Goal: Task Accomplishment & Management: Use online tool/utility

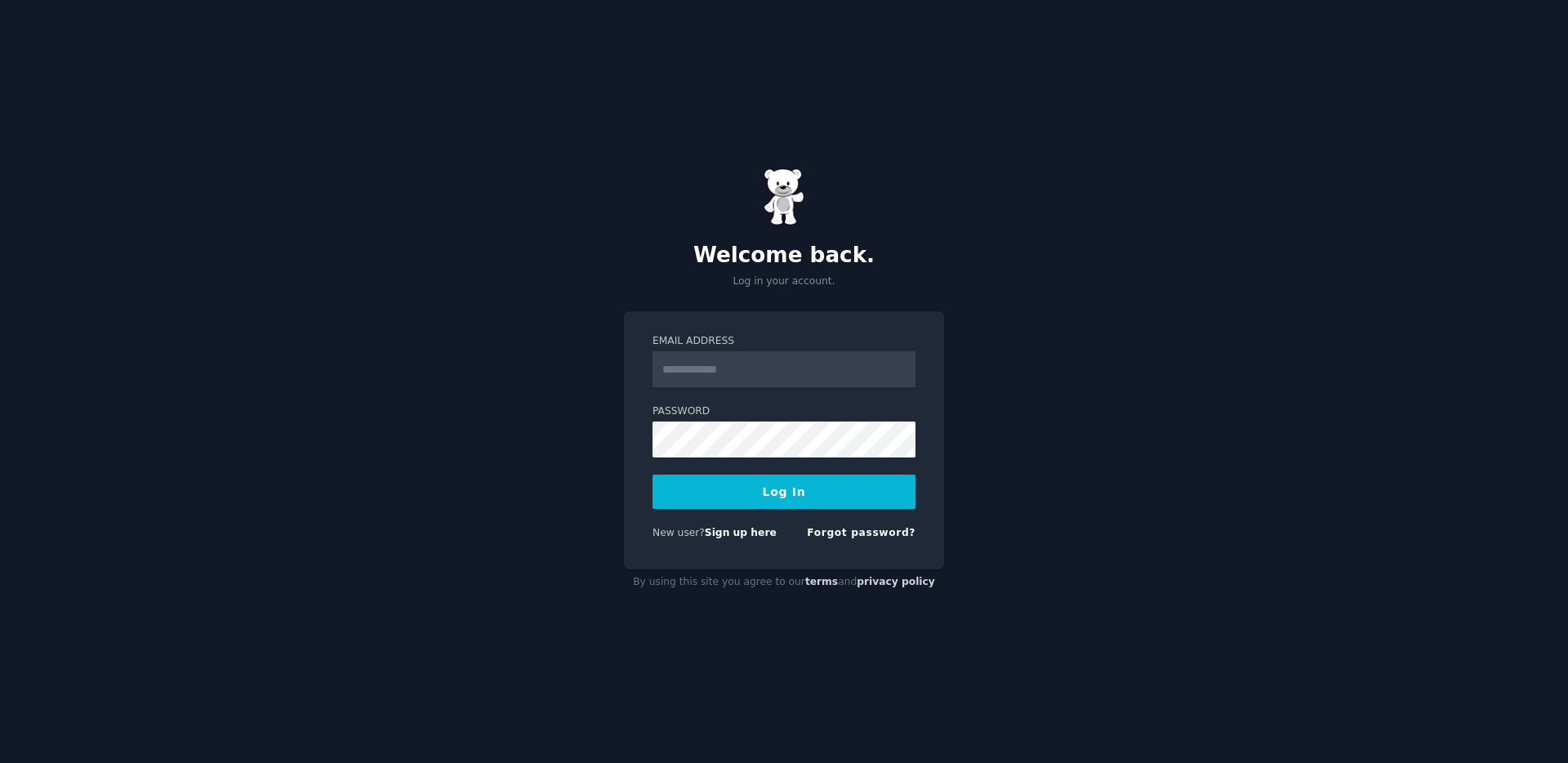
click at [1149, 291] on div "Welcome back. Log in your account. Email Address Password Log In New user? Sign…" at bounding box center [784, 381] width 1568 height 763
click at [727, 366] on input "Email Address" at bounding box center [784, 369] width 263 height 36
type input "**********"
click at [653, 475] on button "Log In" at bounding box center [784, 492] width 263 height 34
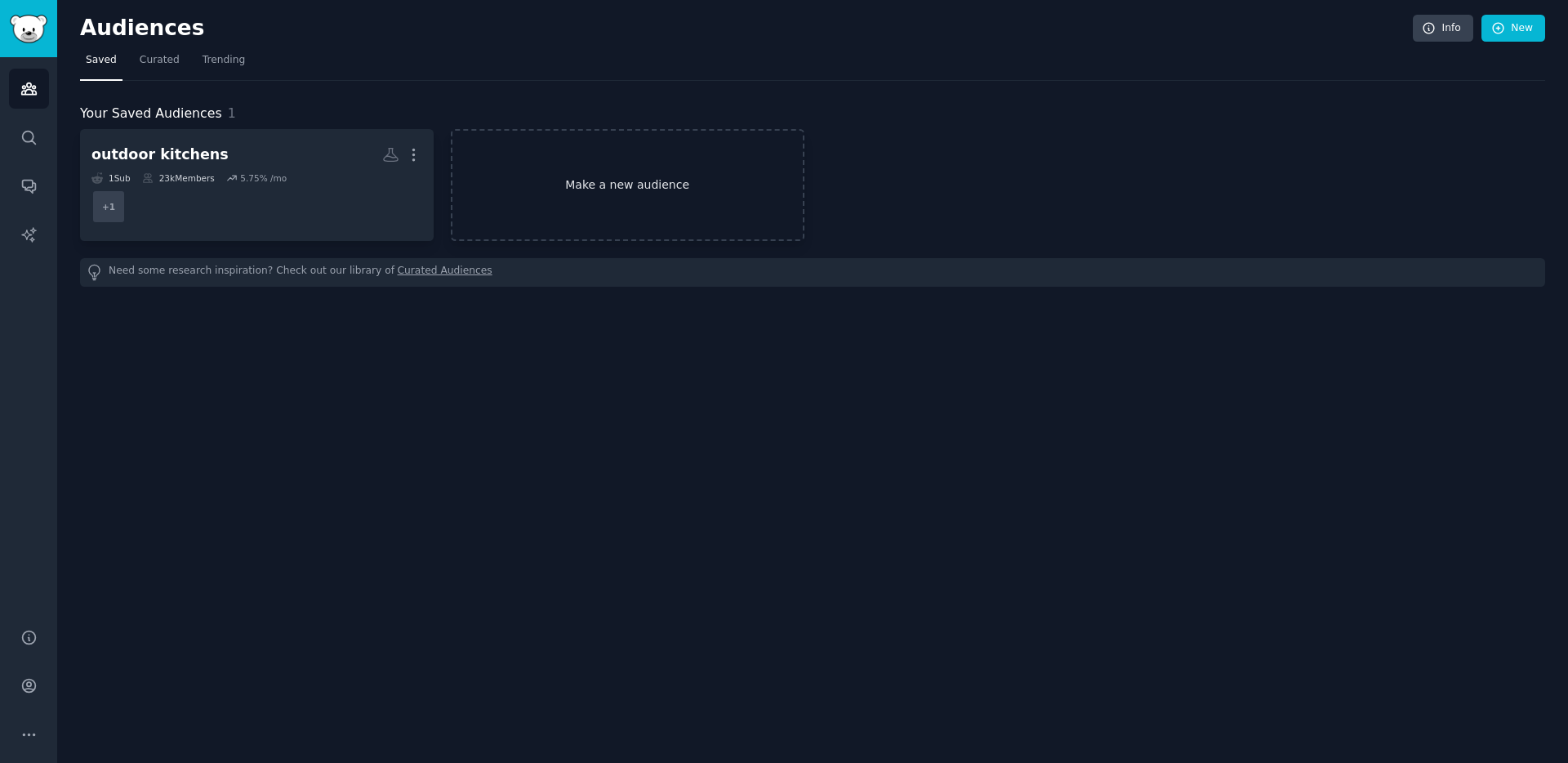
click at [591, 182] on link "Make a new audience" at bounding box center [628, 185] width 354 height 112
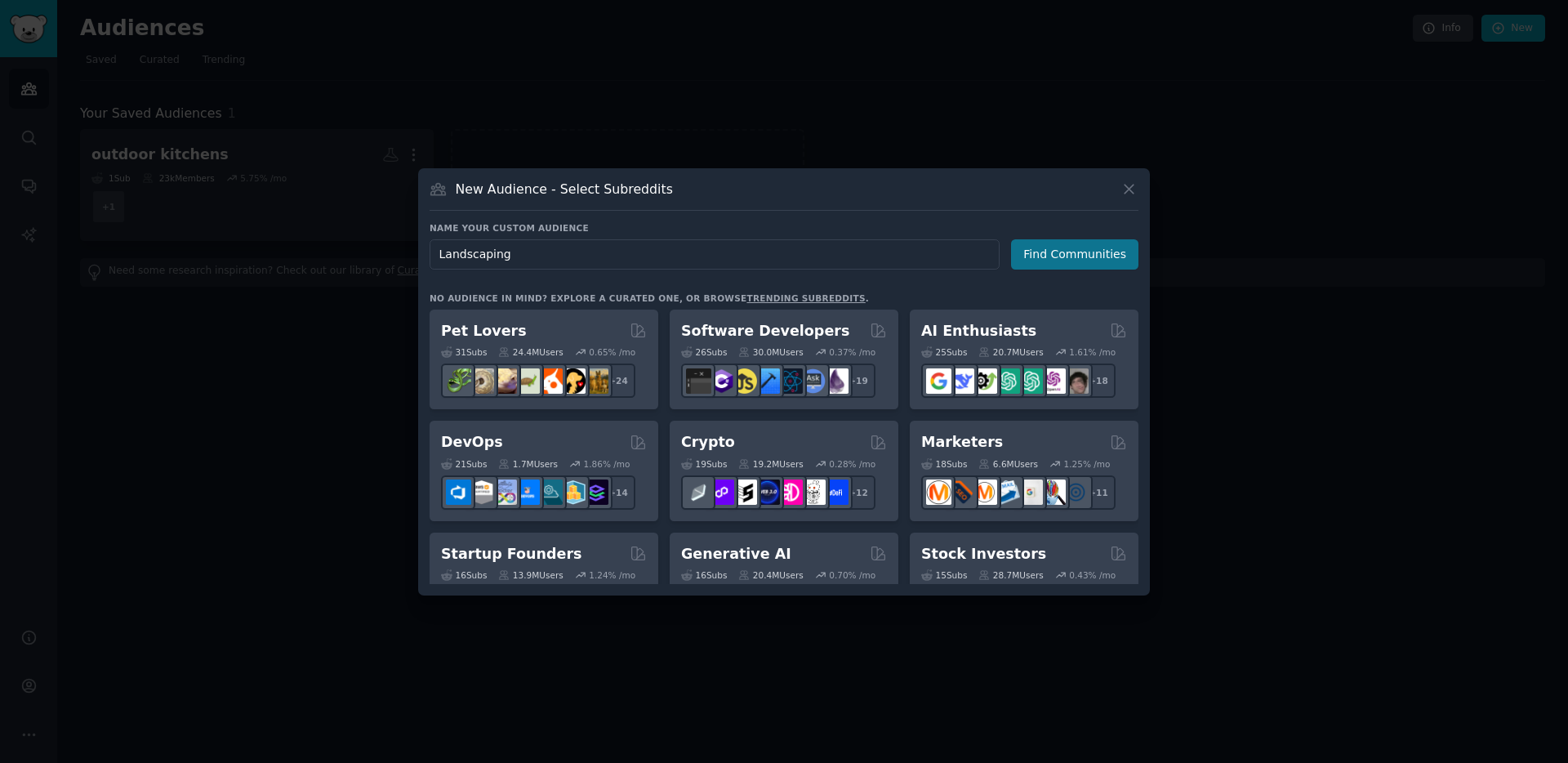
type input "Landscaping"
click at [1067, 253] on button "Find Communities" at bounding box center [1075, 254] width 128 height 30
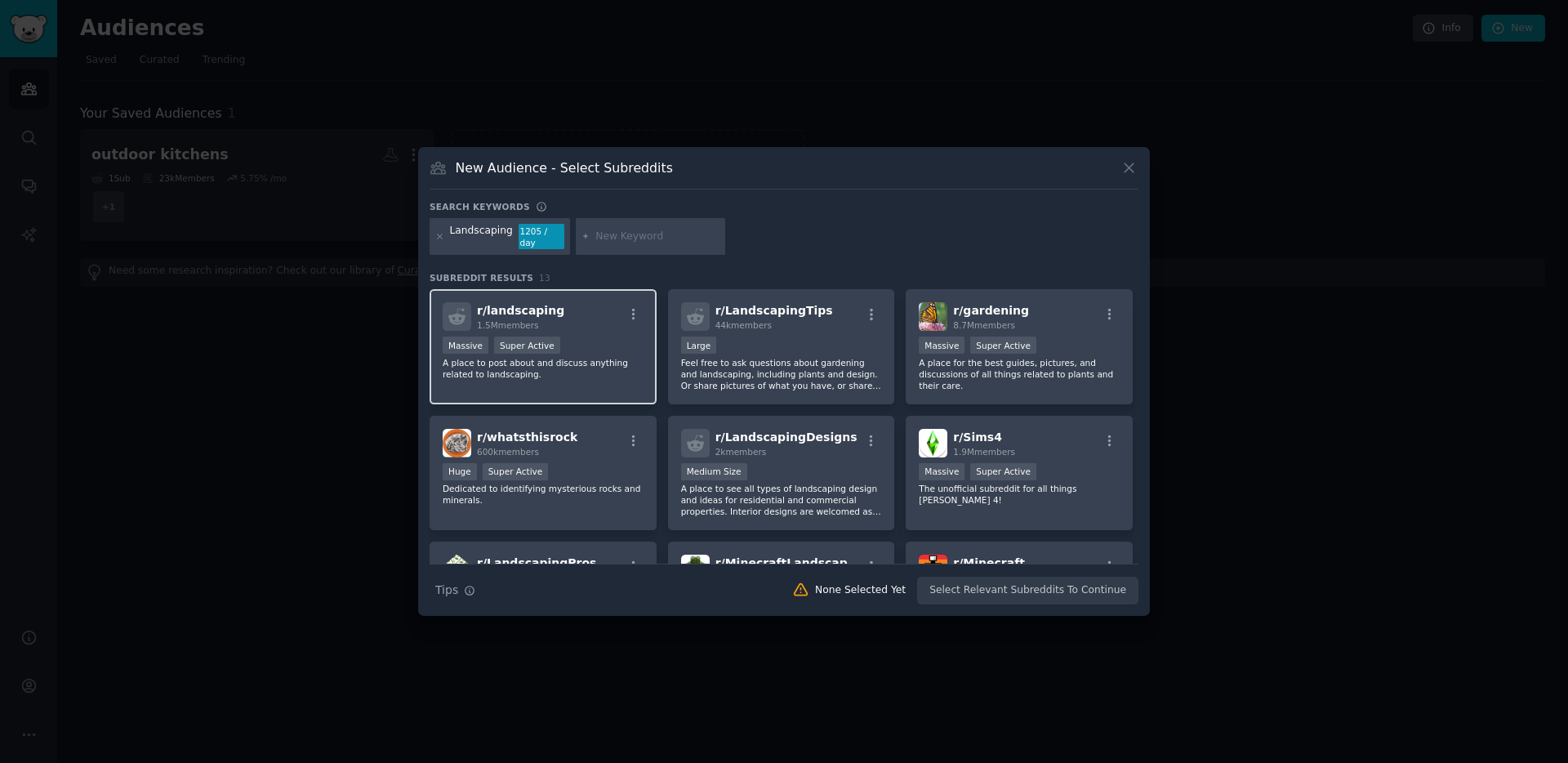
click at [526, 310] on span "r/ landscaping" at bounding box center [521, 311] width 87 height 13
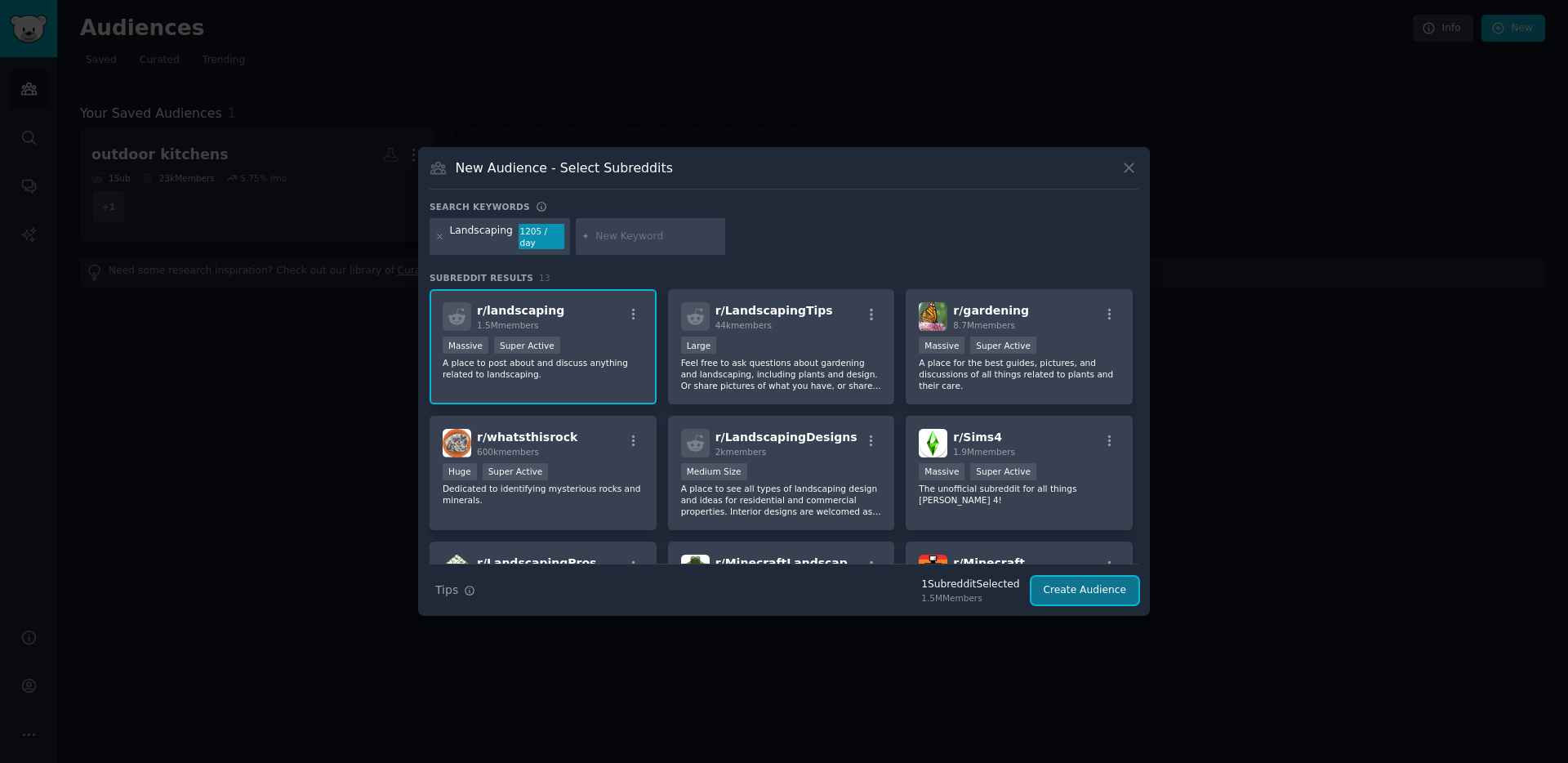
click at [1069, 583] on button "Create Audience" at bounding box center [1086, 590] width 108 height 28
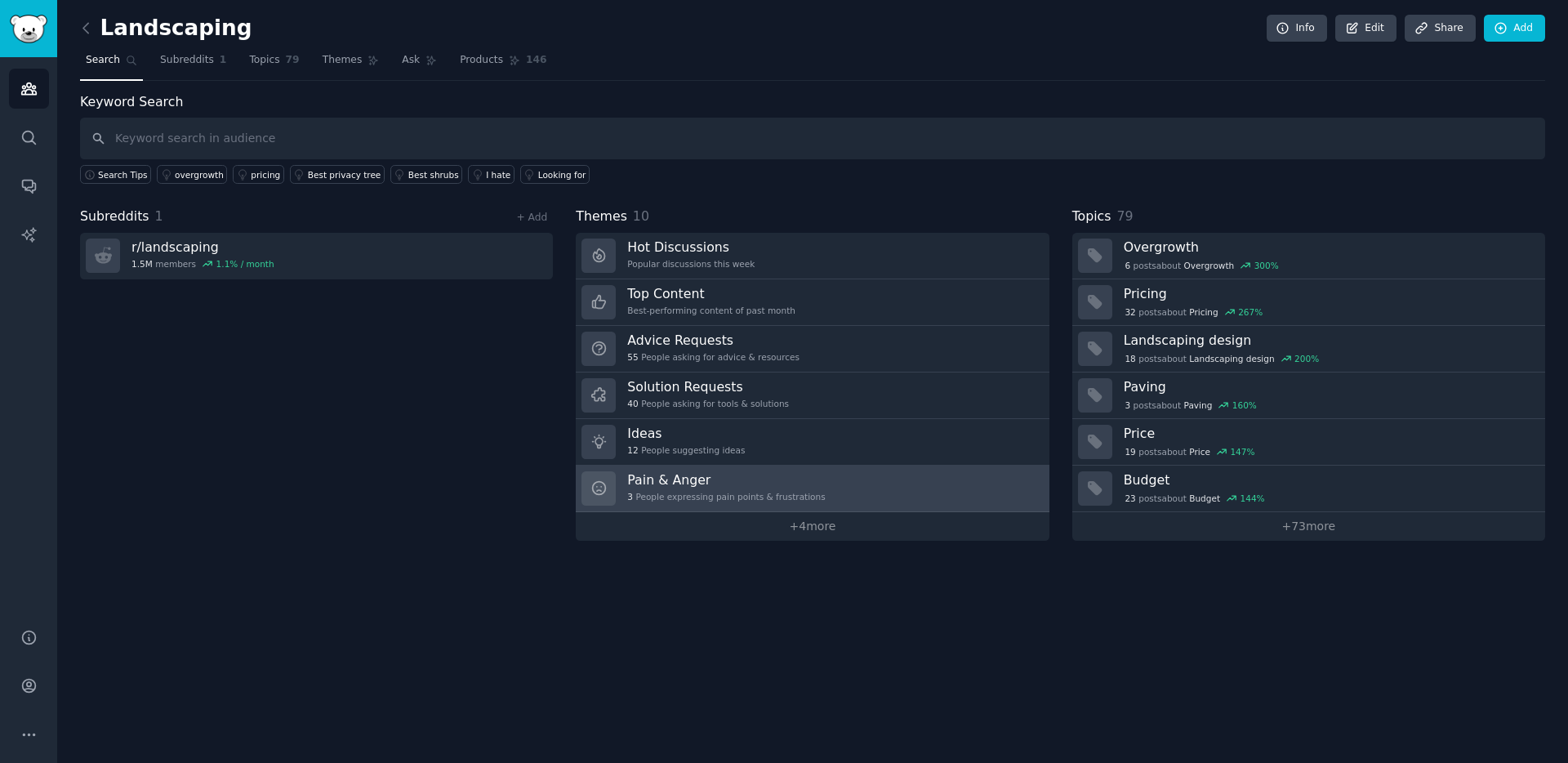
click at [784, 489] on div "Pain & Anger 3 People expressing pain points & frustrations" at bounding box center [727, 489] width 198 height 34
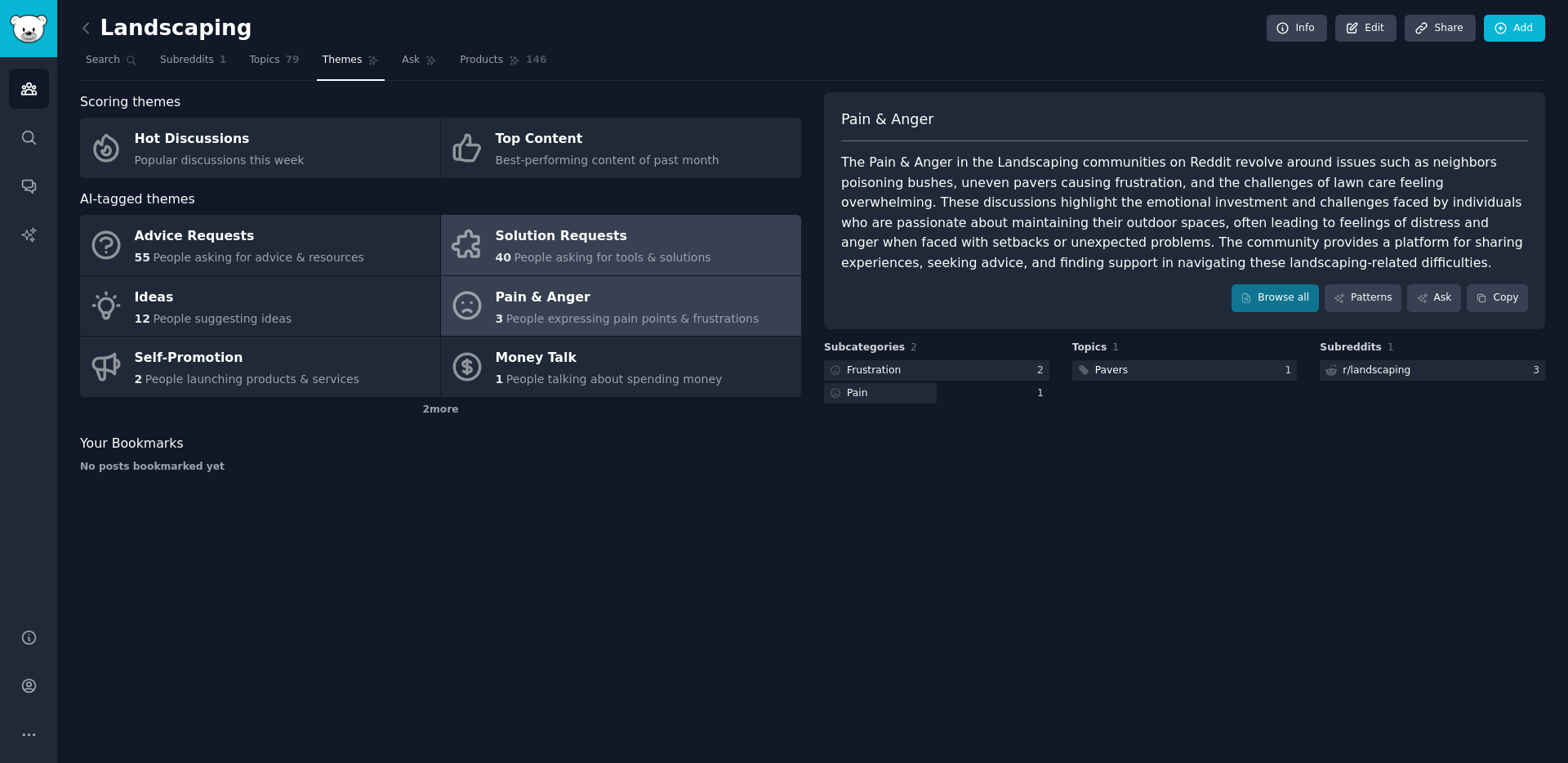
click at [616, 243] on div "Solution Requests" at bounding box center [603, 237] width 216 height 26
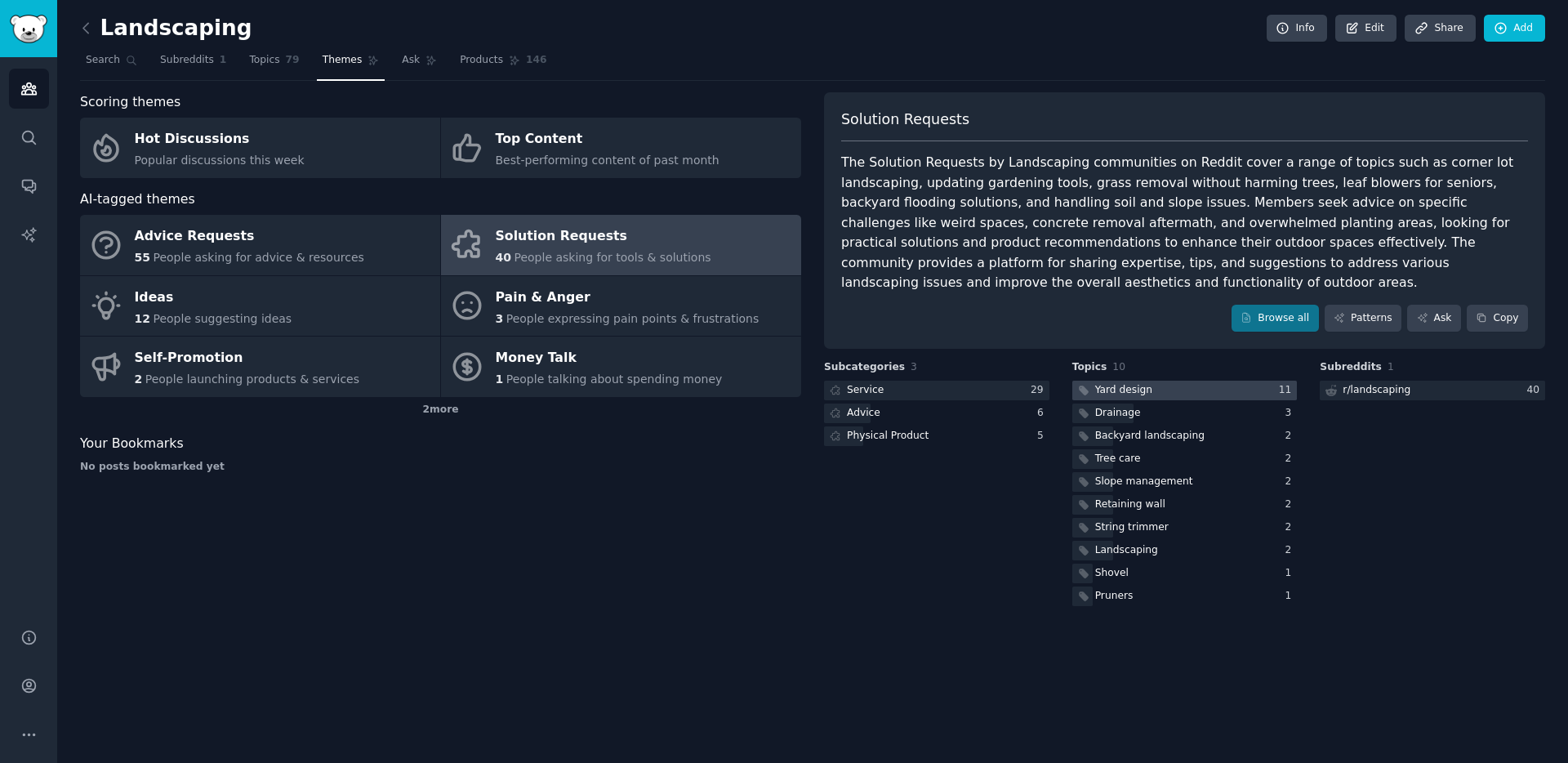
click at [1121, 384] on div "Yard design" at bounding box center [1124, 391] width 57 height 15
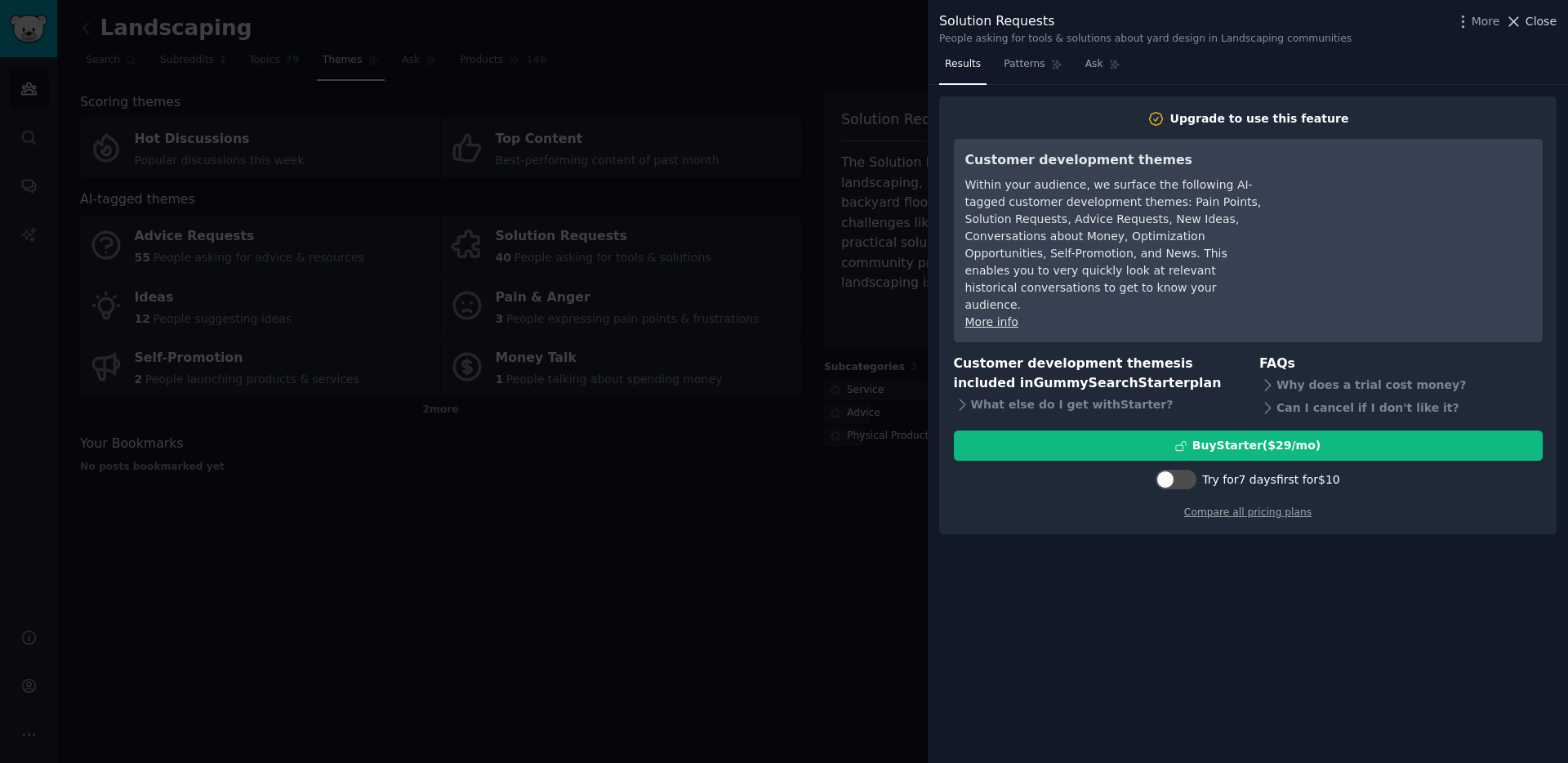
click at [1534, 16] on span "Close" at bounding box center [1541, 22] width 31 height 17
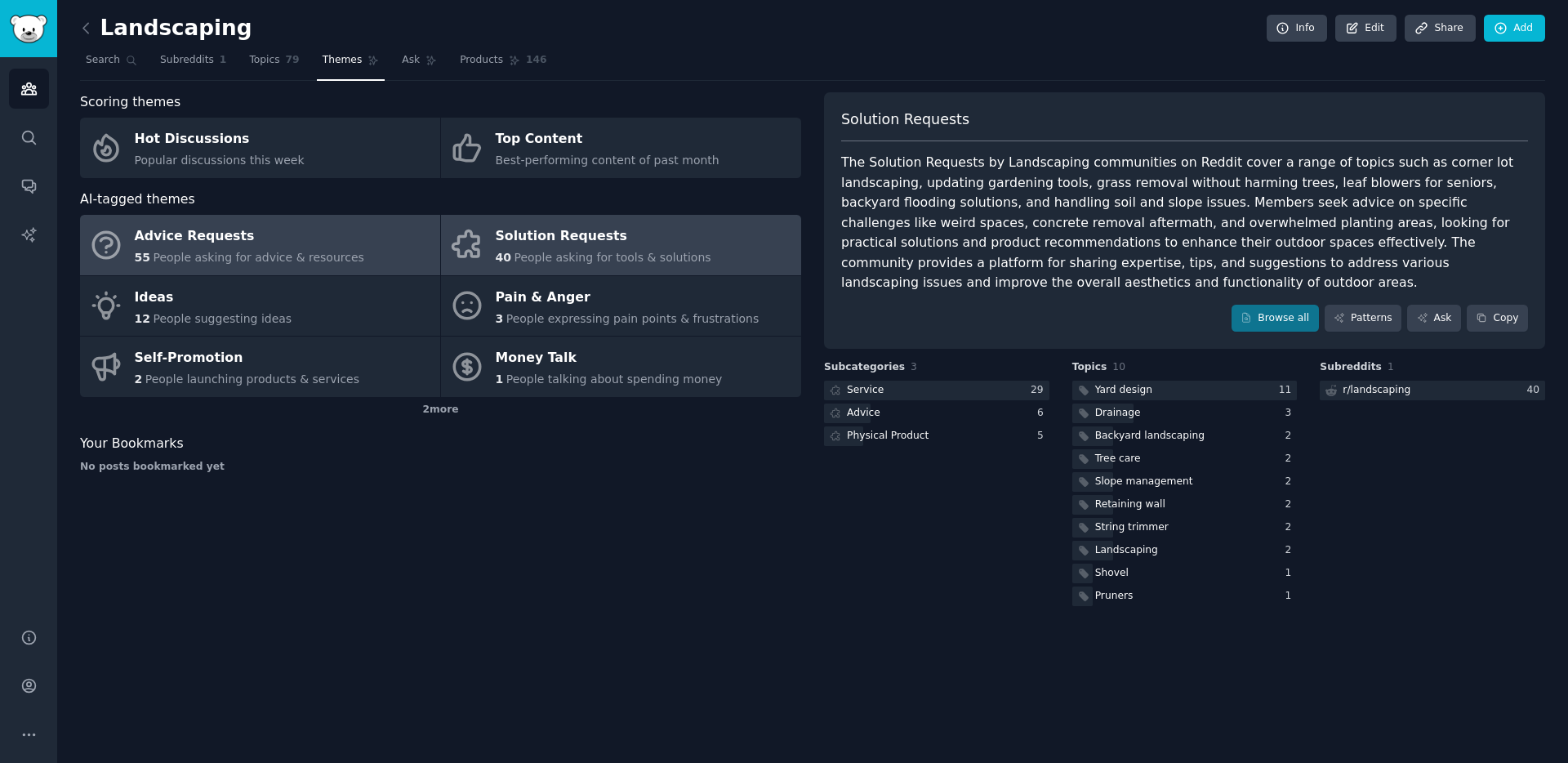
click at [346, 251] on span "People asking for advice & resources" at bounding box center [258, 258] width 211 height 13
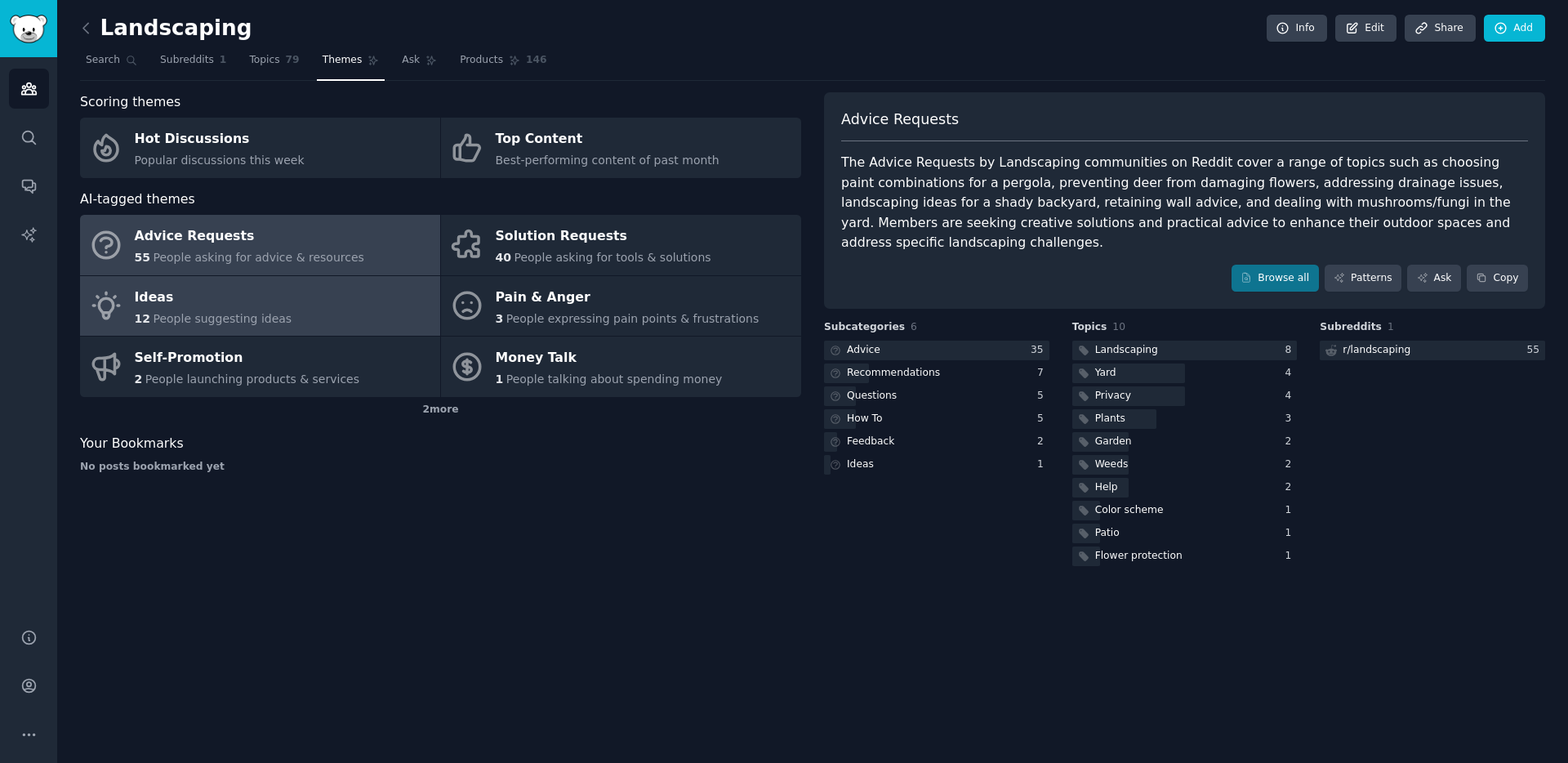
click at [312, 295] on link "Ideas 12 People suggesting ideas" at bounding box center [259, 306] width 360 height 60
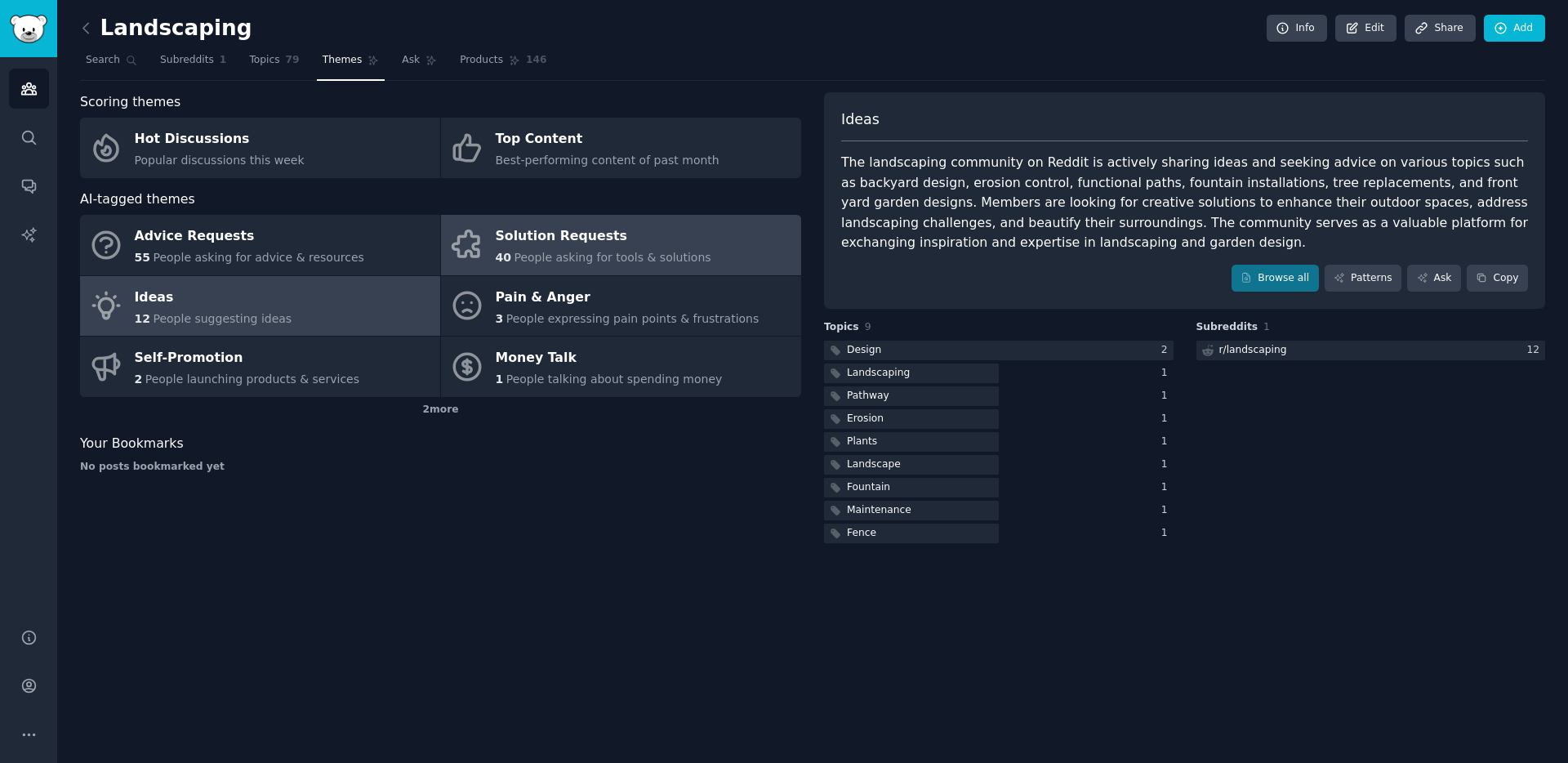
click at [587, 243] on div "Solution Requests" at bounding box center [603, 237] width 216 height 26
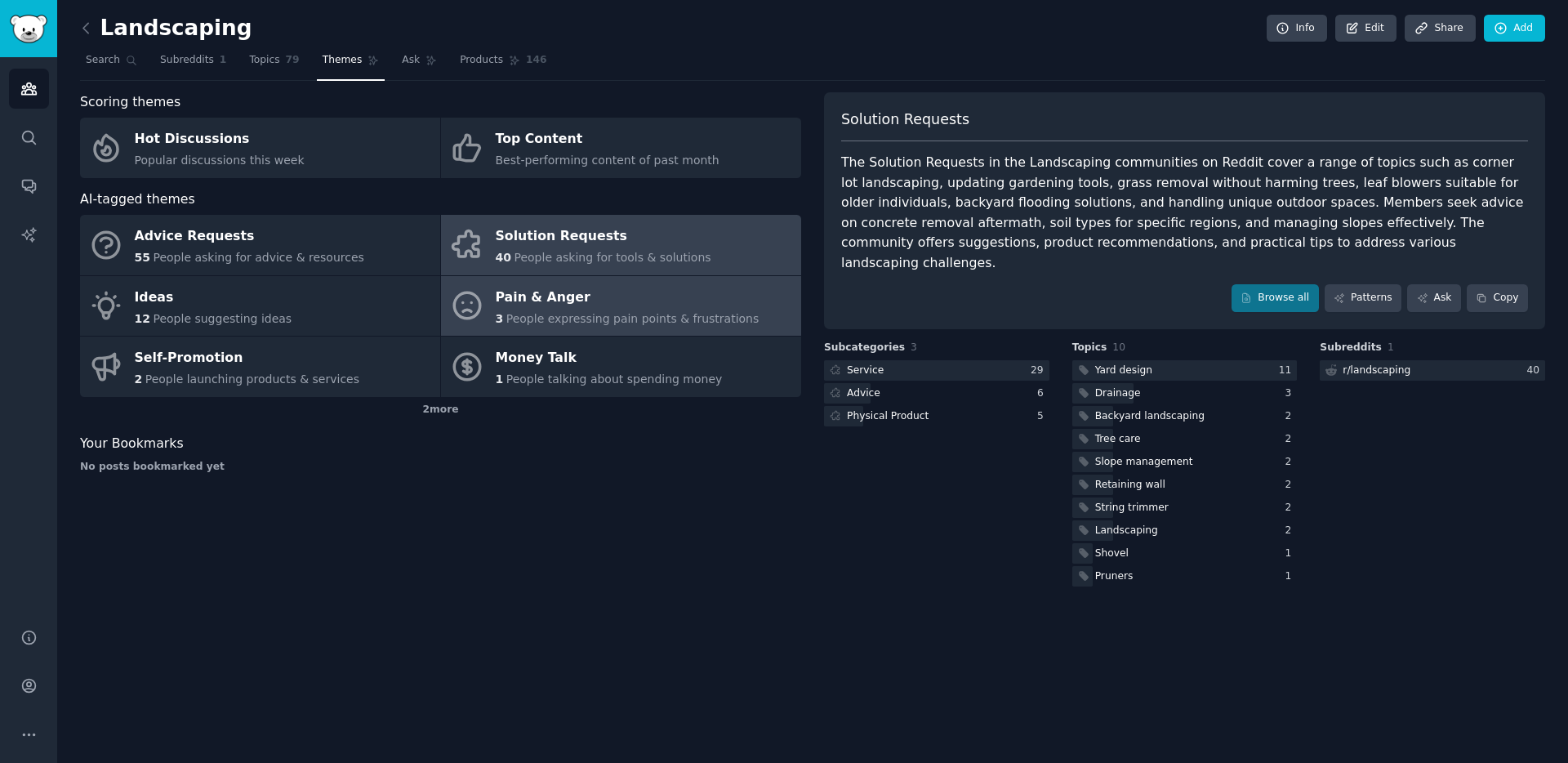
click at [609, 299] on div "Pain & Anger" at bounding box center [628, 297] width 263 height 26
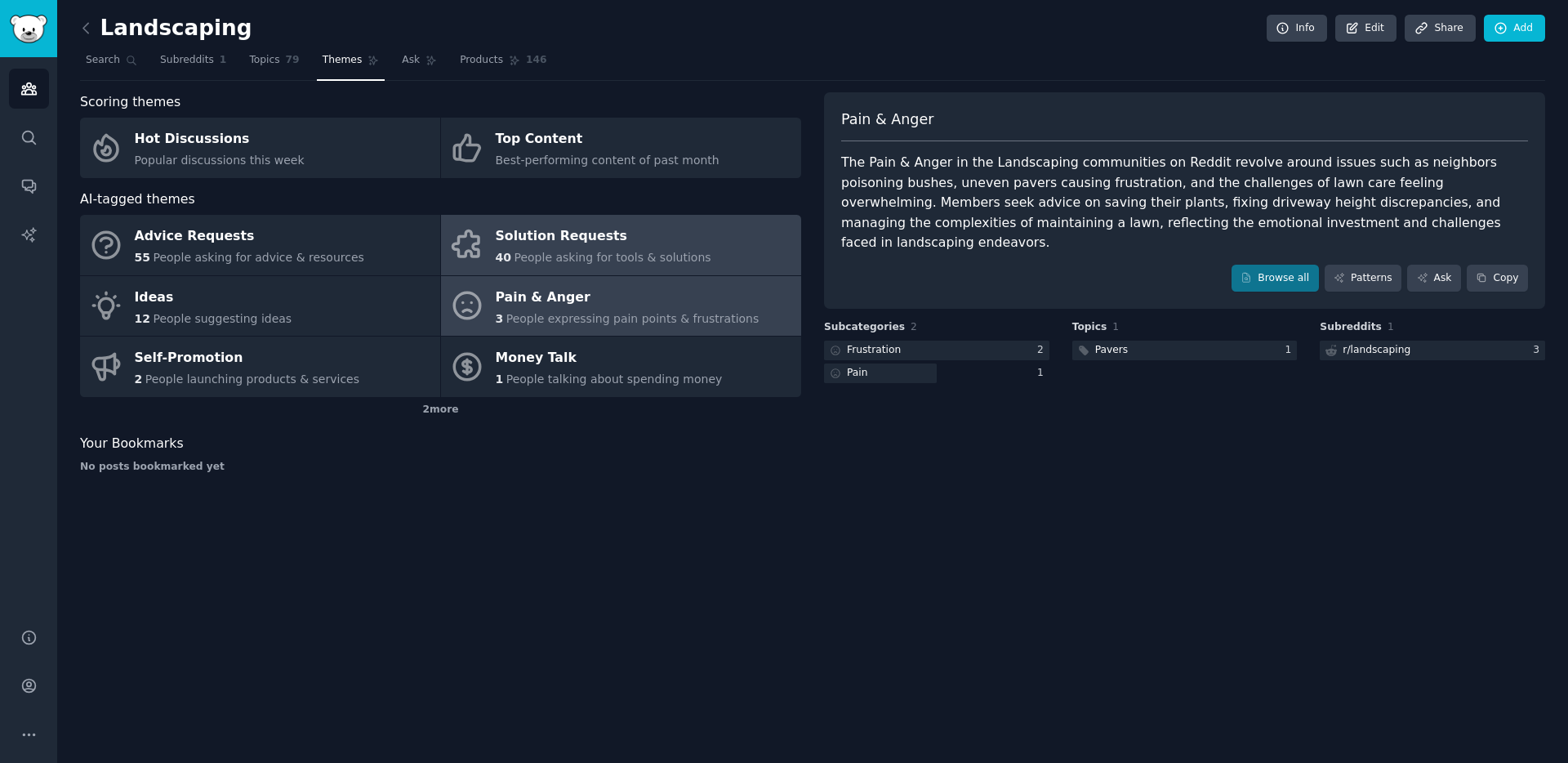
click at [612, 262] on span "People asking for tools & solutions" at bounding box center [612, 258] width 197 height 13
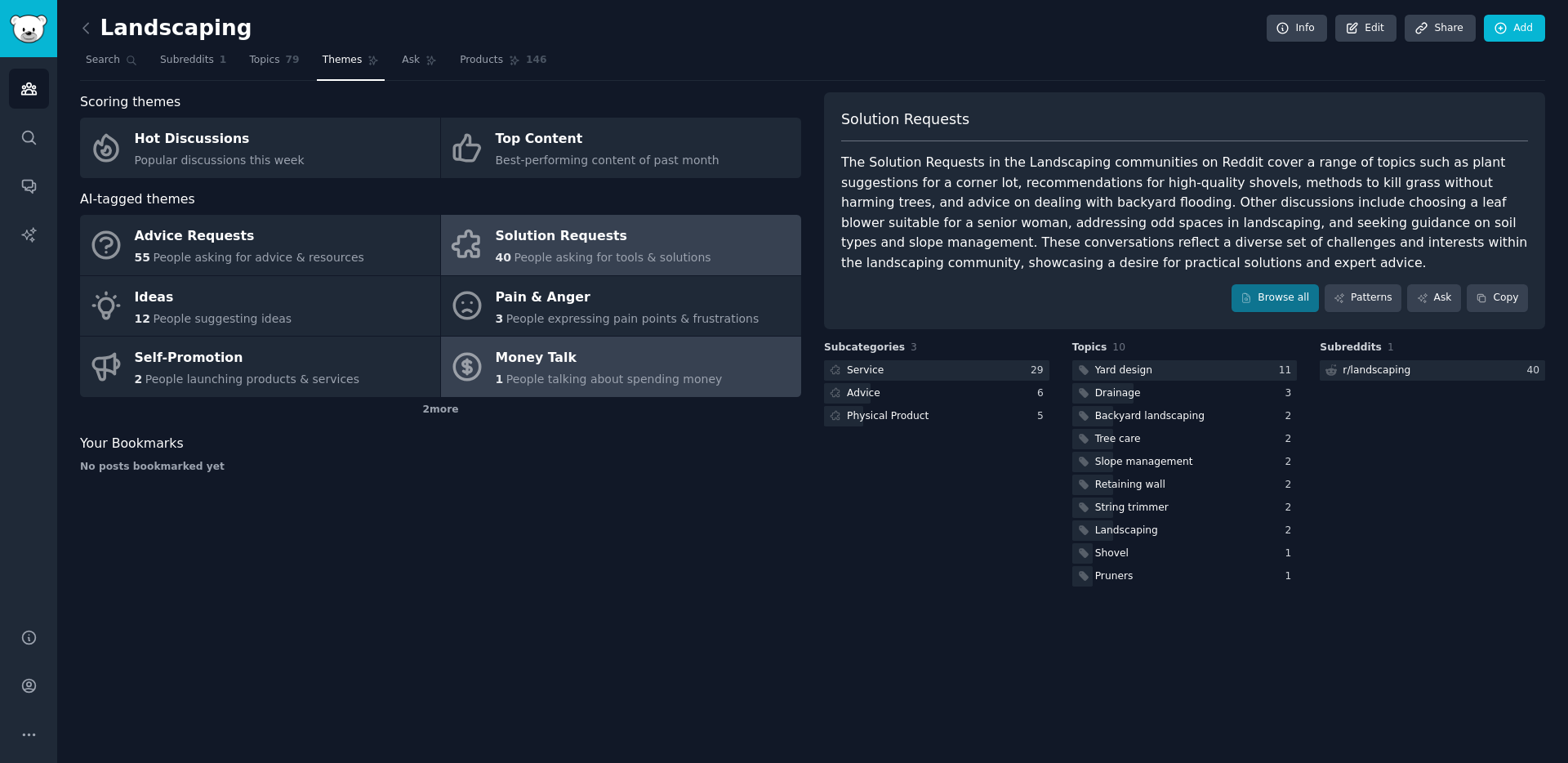
click at [604, 371] on div "1 People talking about spending money" at bounding box center [609, 379] width 227 height 17
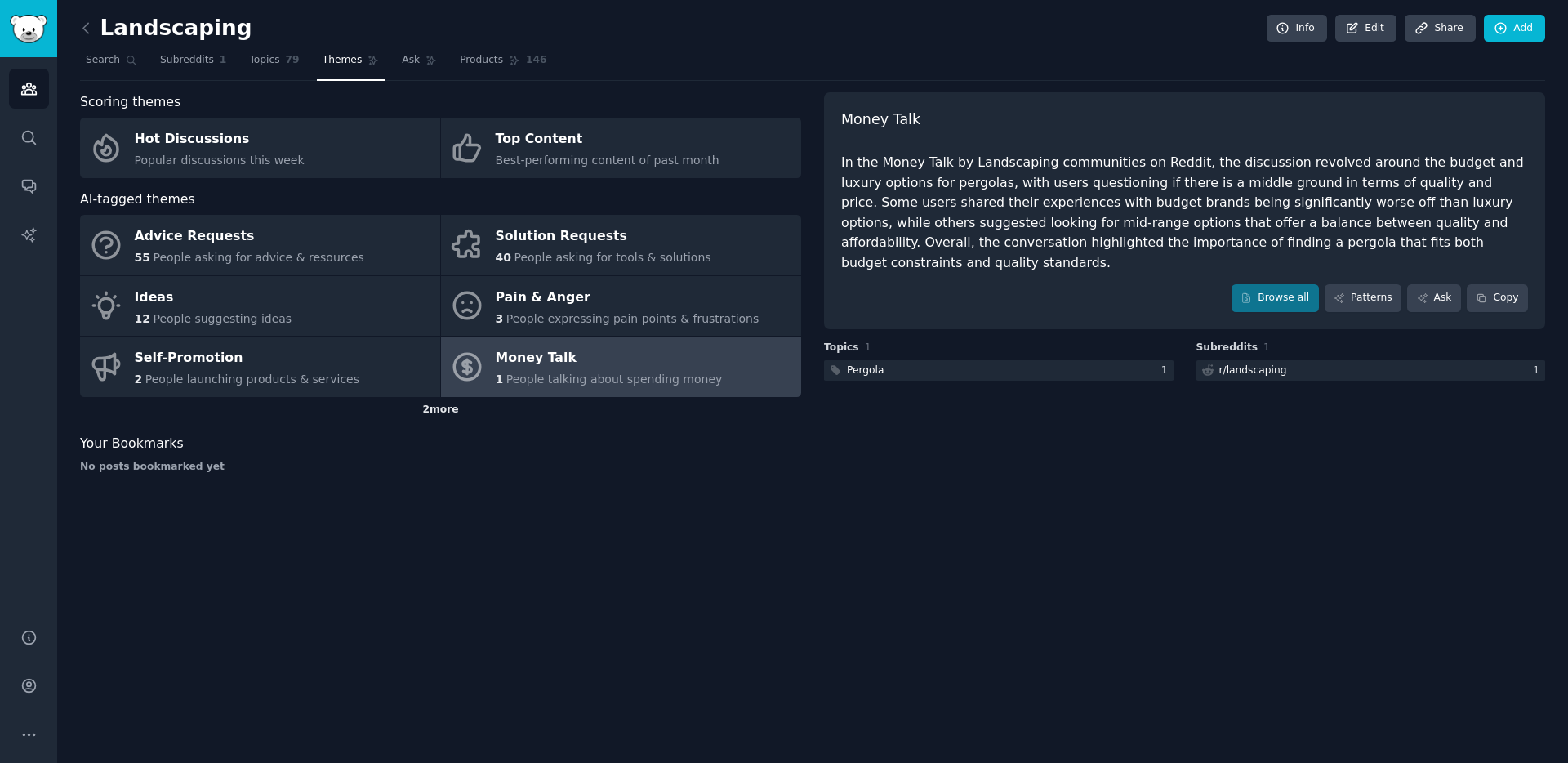
click at [438, 414] on div "2 more" at bounding box center [440, 410] width 721 height 26
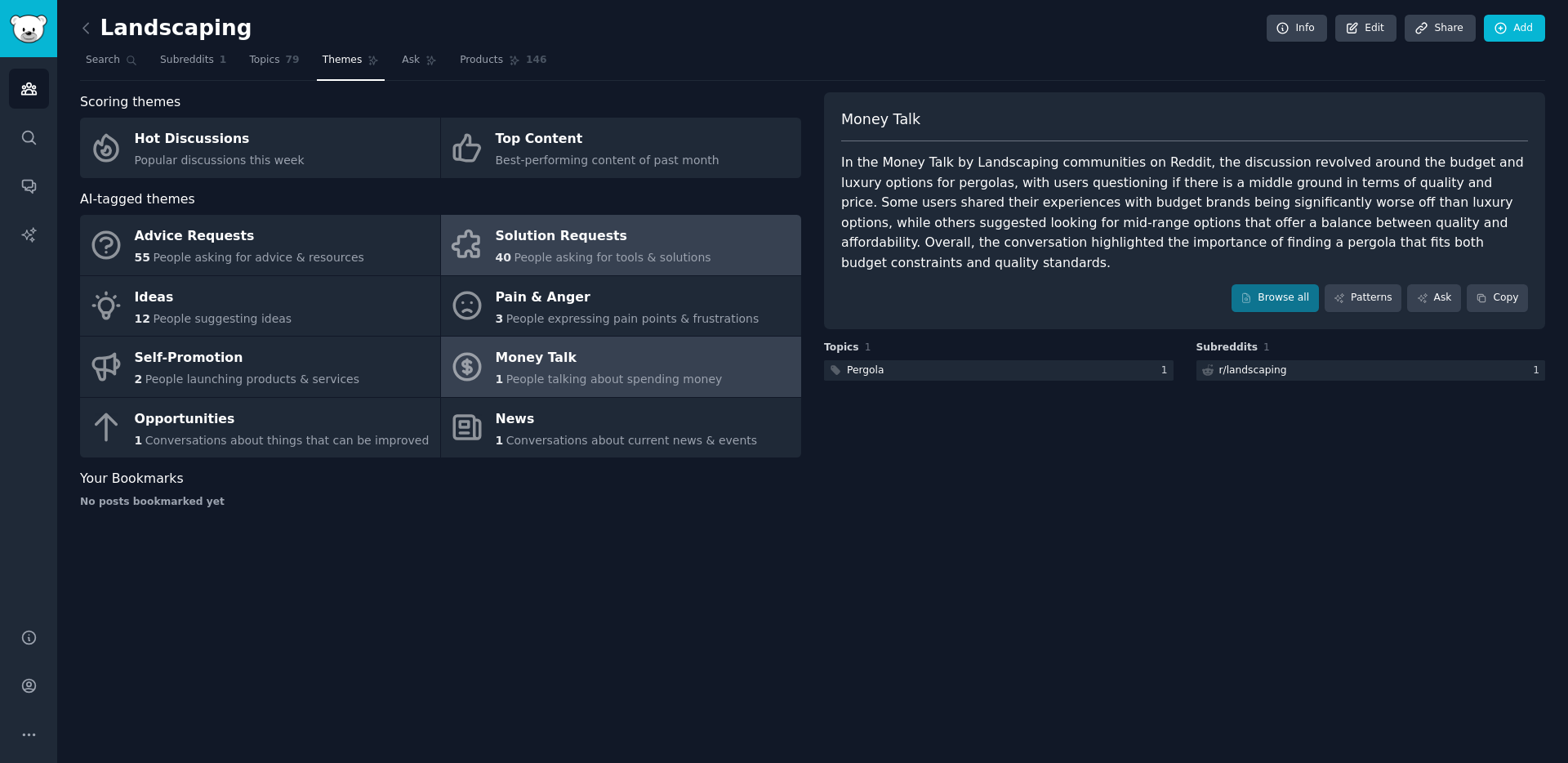
click at [530, 264] on span "People asking for tools & solutions" at bounding box center [612, 258] width 197 height 13
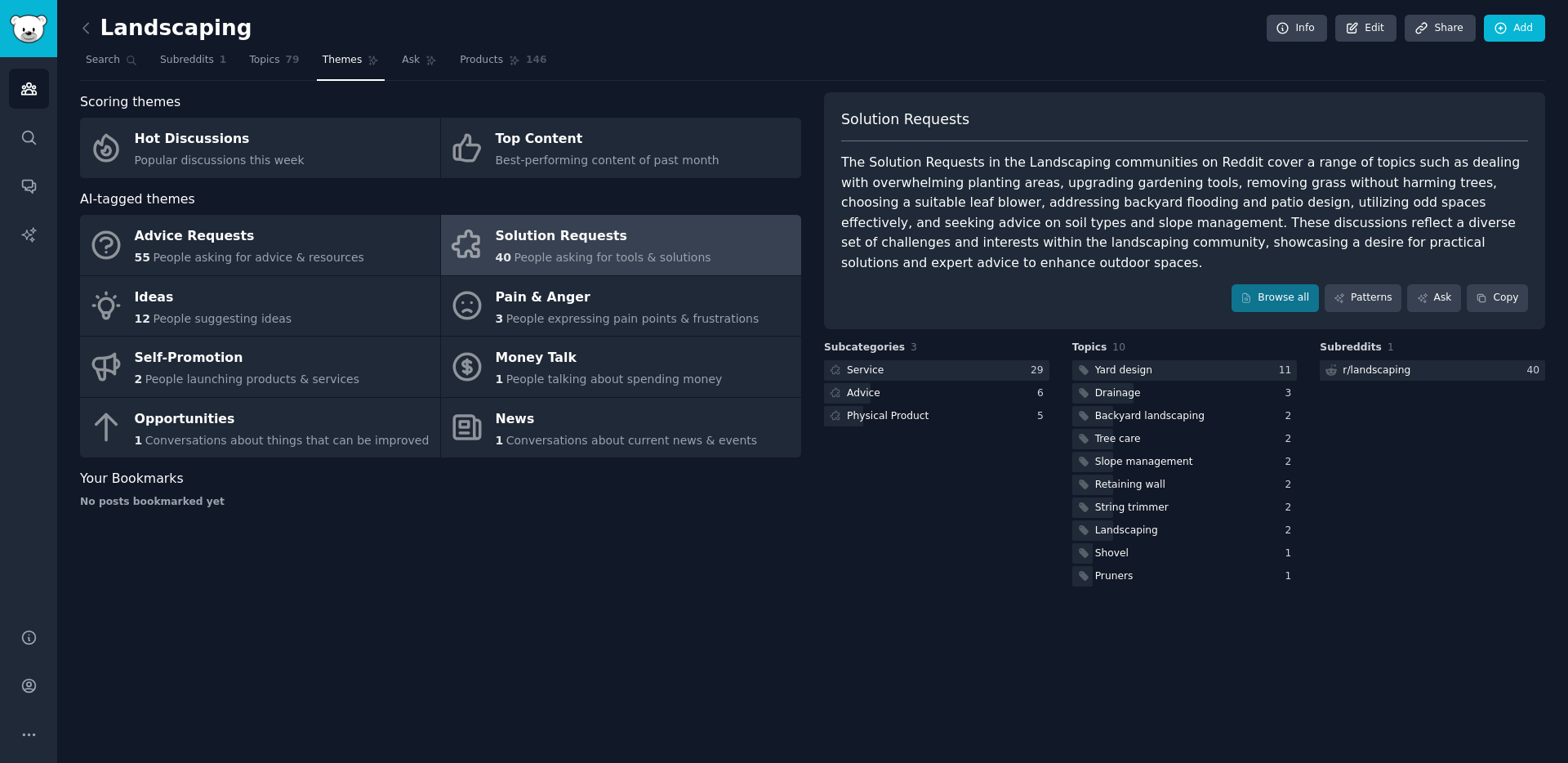
click at [543, 251] on span "People asking for tools & solutions" at bounding box center [612, 258] width 197 height 13
click at [1355, 285] on link "Patterns" at bounding box center [1363, 298] width 77 height 28
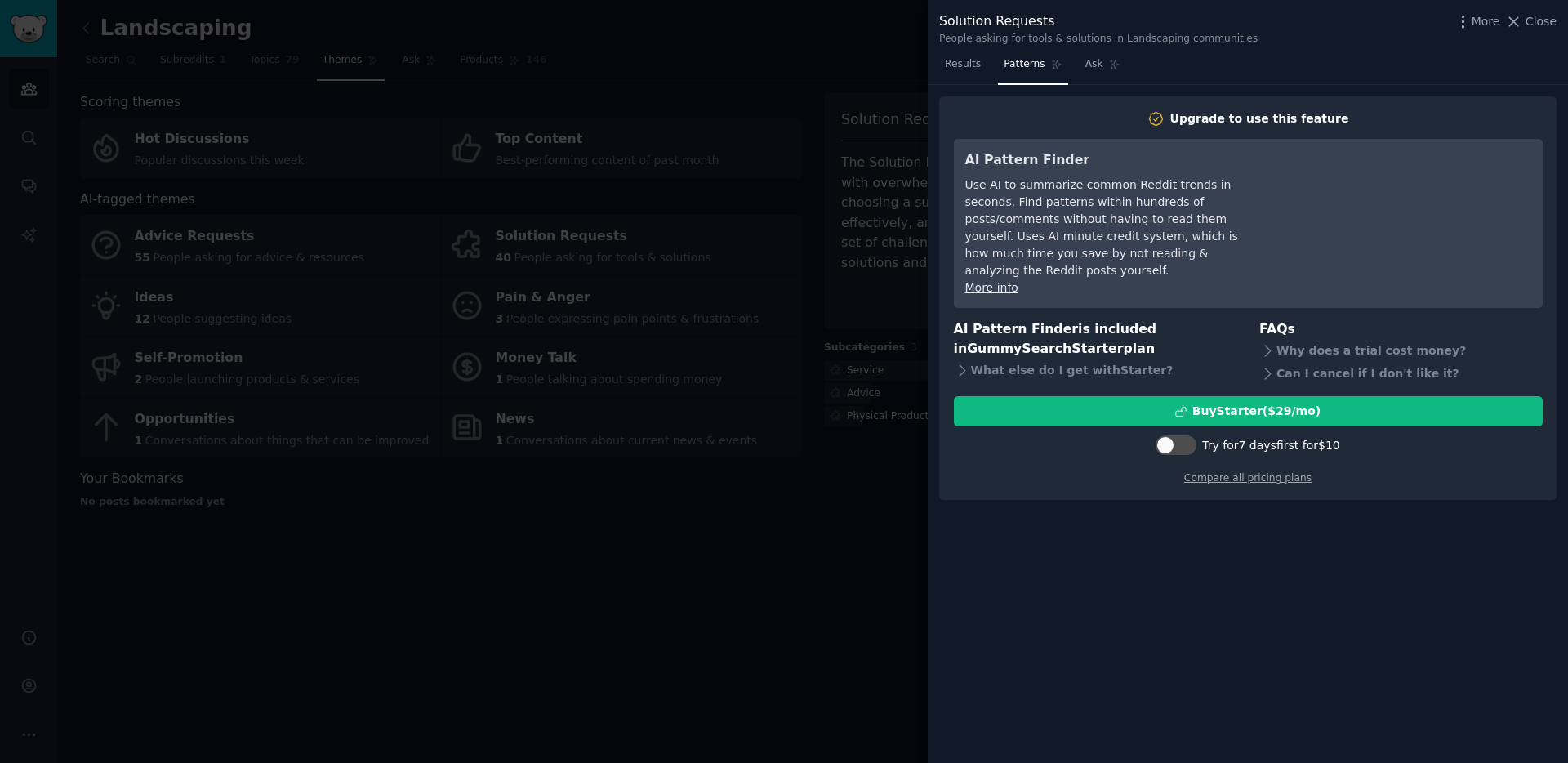
click at [881, 226] on div at bounding box center [784, 381] width 1568 height 763
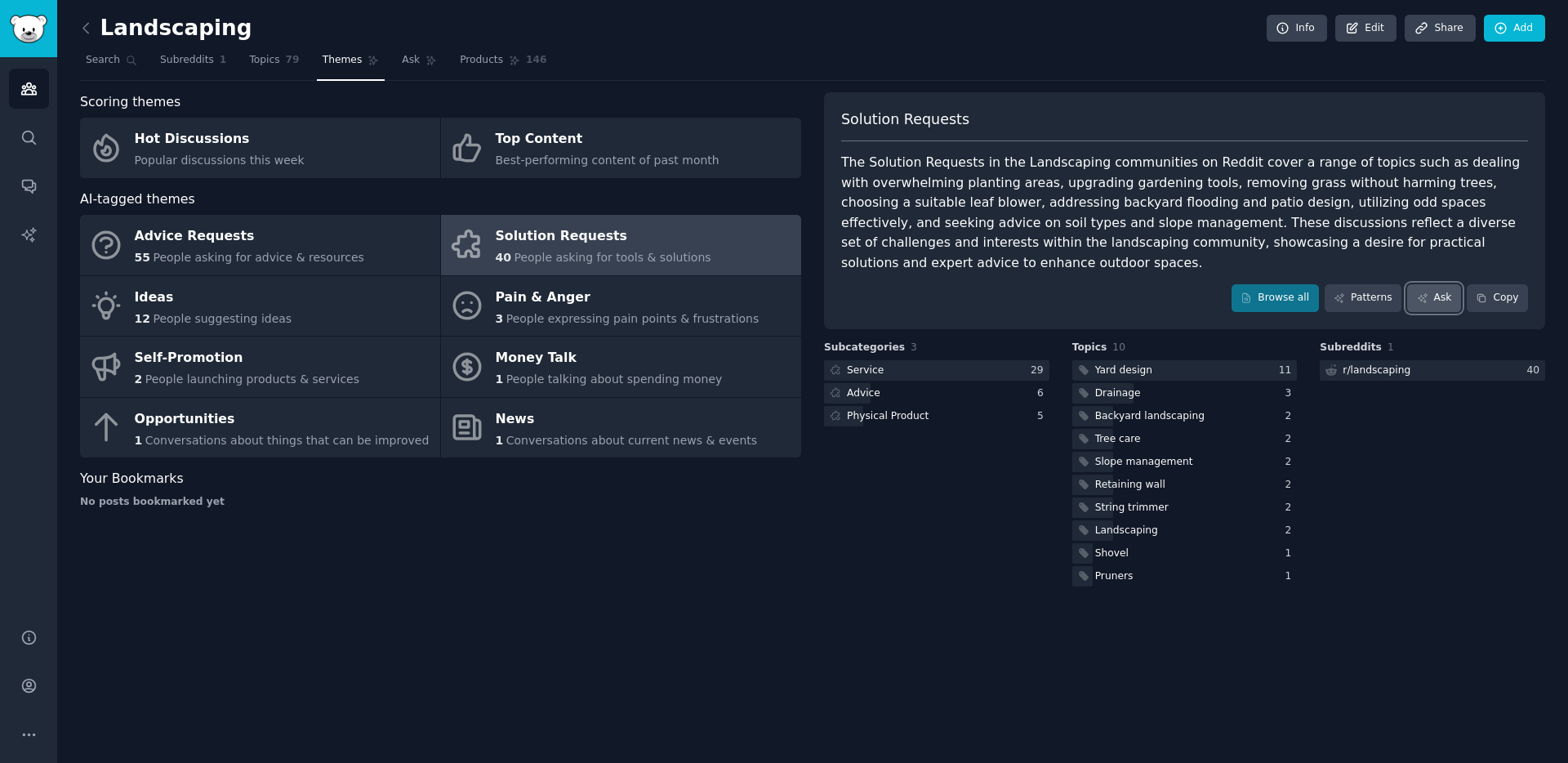
click at [1430, 285] on link "Ask" at bounding box center [1435, 298] width 54 height 28
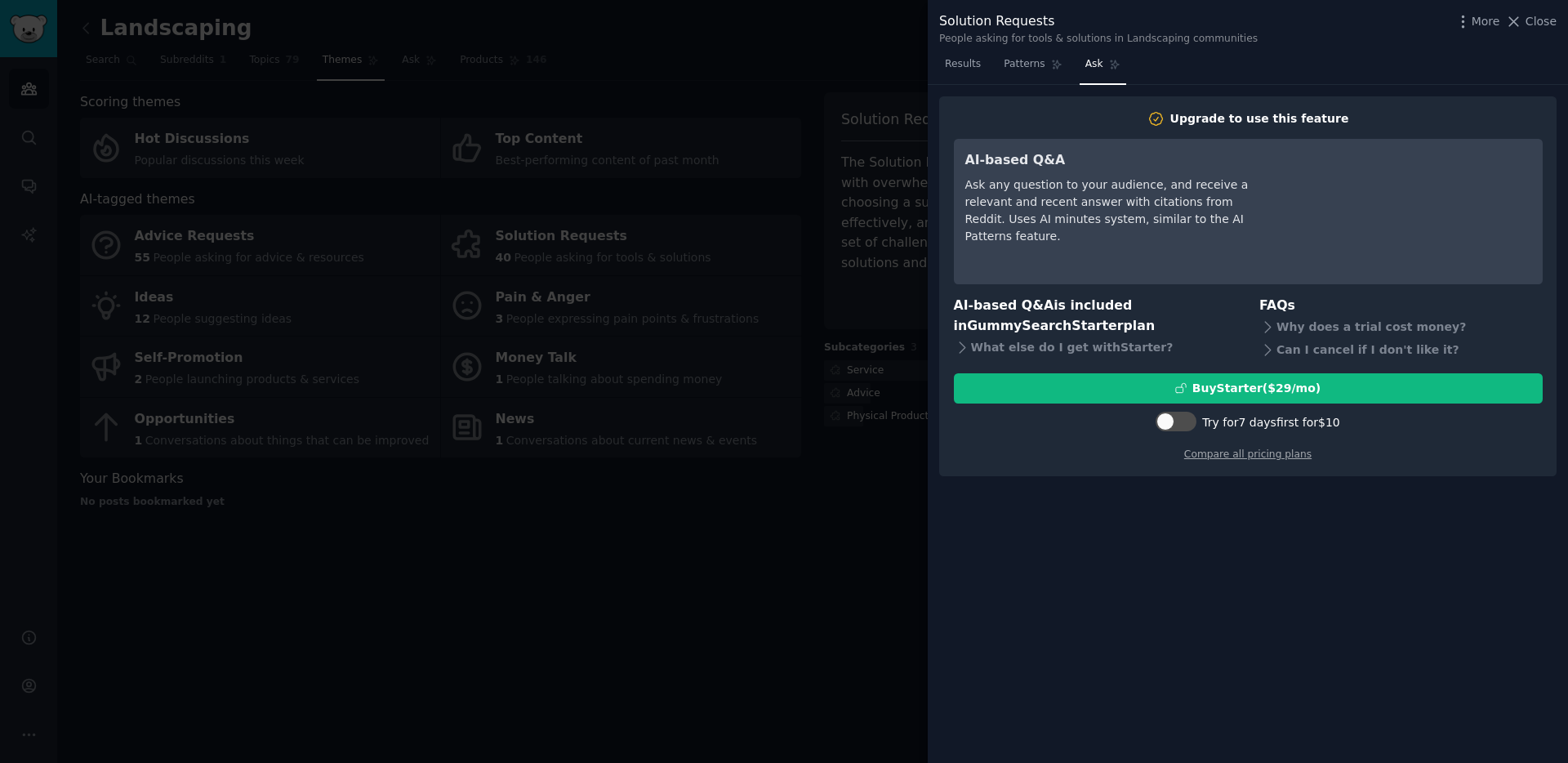
click at [811, 287] on div at bounding box center [784, 381] width 1568 height 763
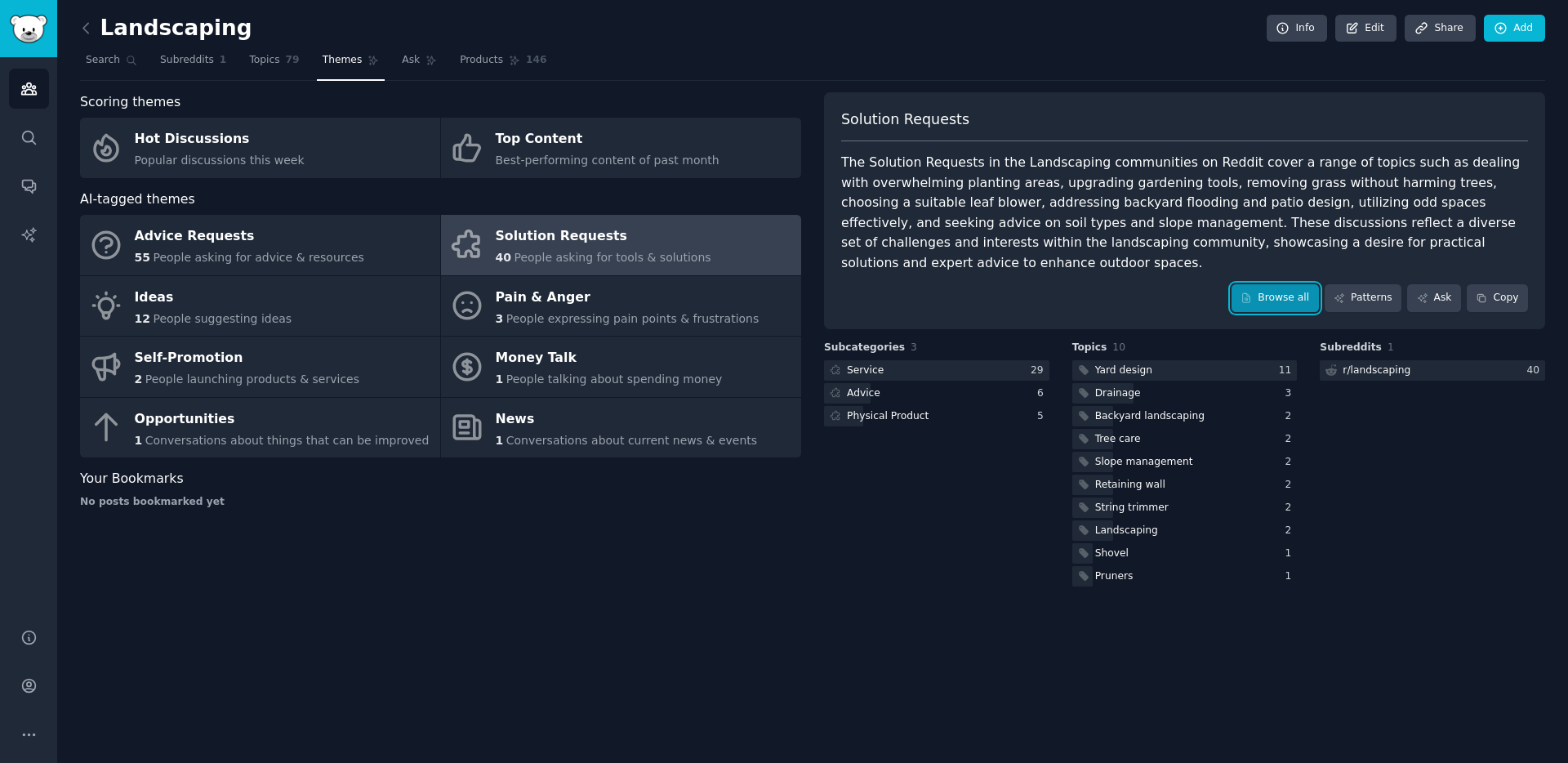
click at [1274, 285] on link "Browse all" at bounding box center [1275, 298] width 87 height 28
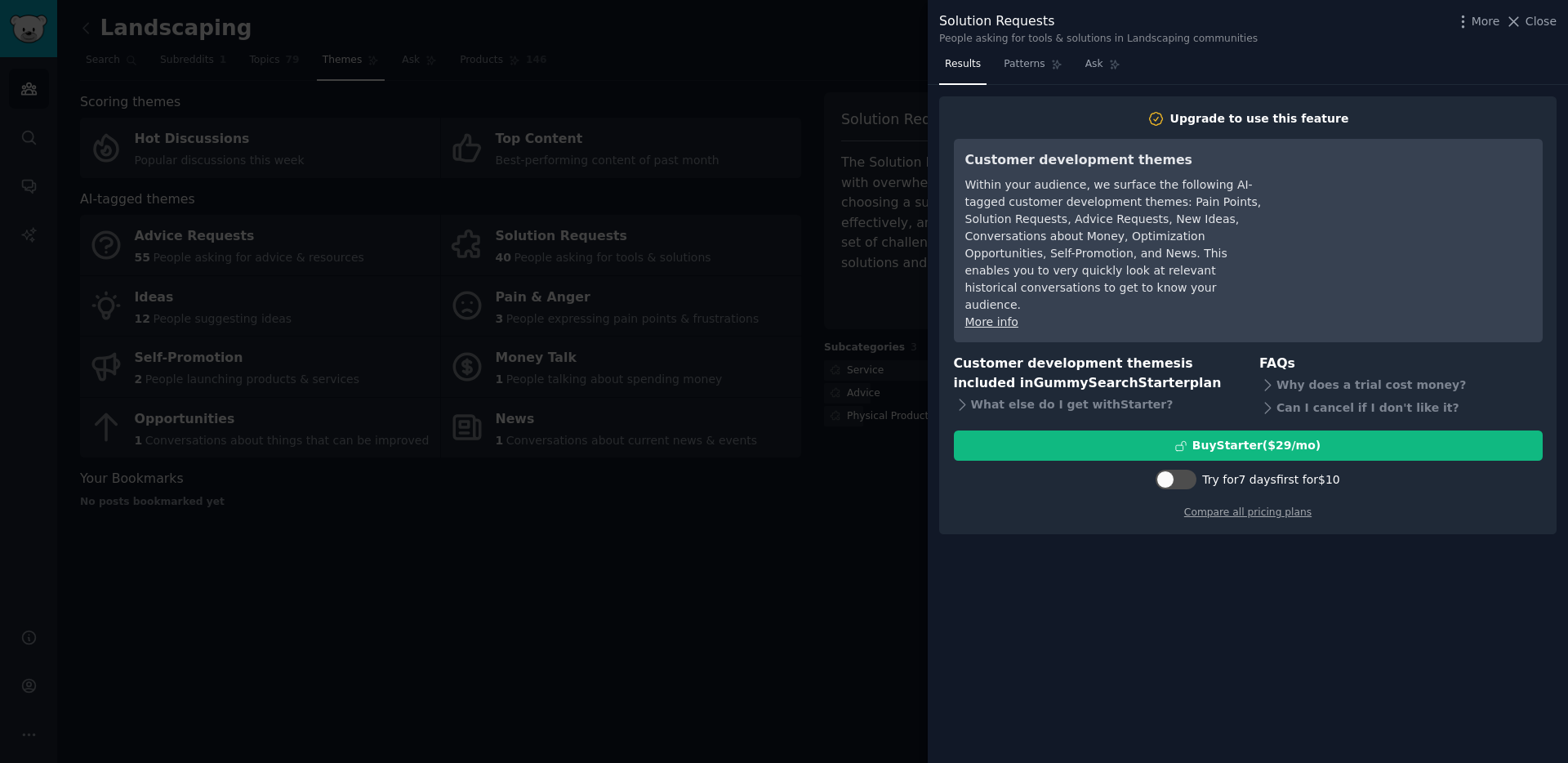
click at [818, 275] on div at bounding box center [784, 381] width 1568 height 763
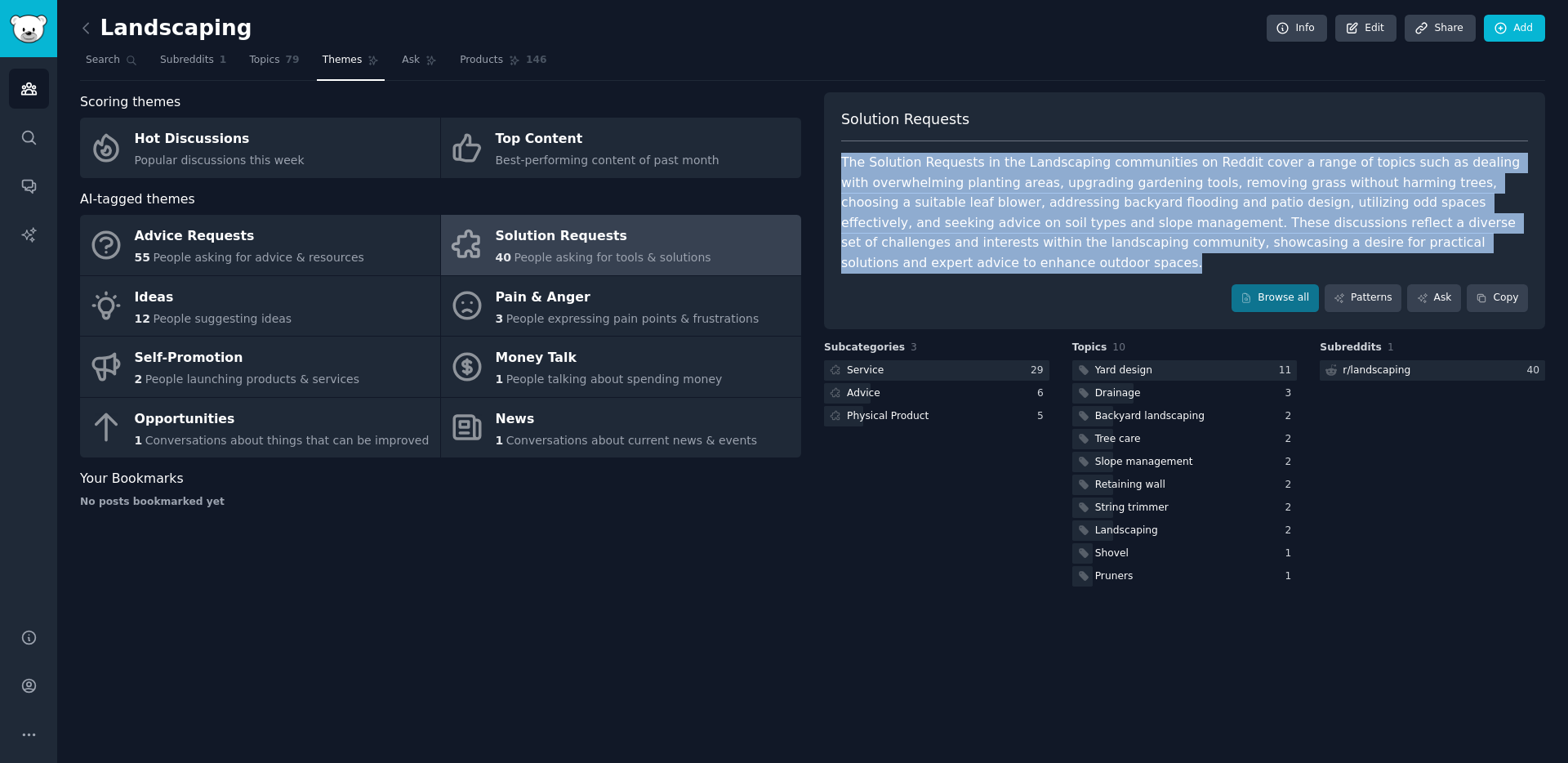
drag, startPoint x: 1508, startPoint y: 245, endPoint x: 833, endPoint y: 167, distance: 679.5
click at [833, 167] on div "Solution Requests The Solution Requests in the Landscaping communities on Reddi…" at bounding box center [1185, 211] width 721 height 237
copy div "The Solution Requests in the Landscaping communities on Reddit cover a range of…"
click at [33, 81] on icon "Sidebar" at bounding box center [29, 88] width 17 height 17
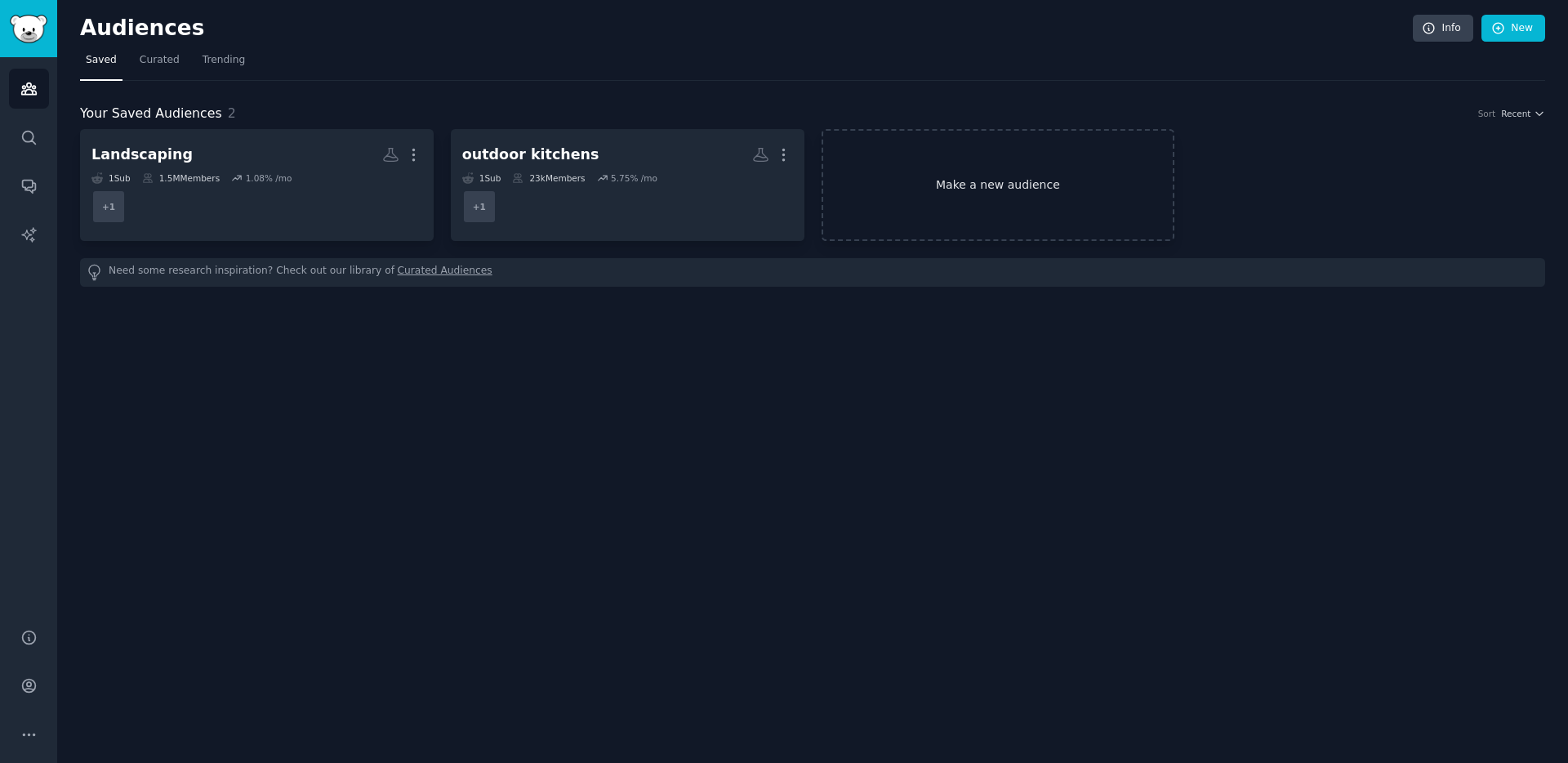
click at [956, 186] on link "Make a new audience" at bounding box center [998, 185] width 354 height 112
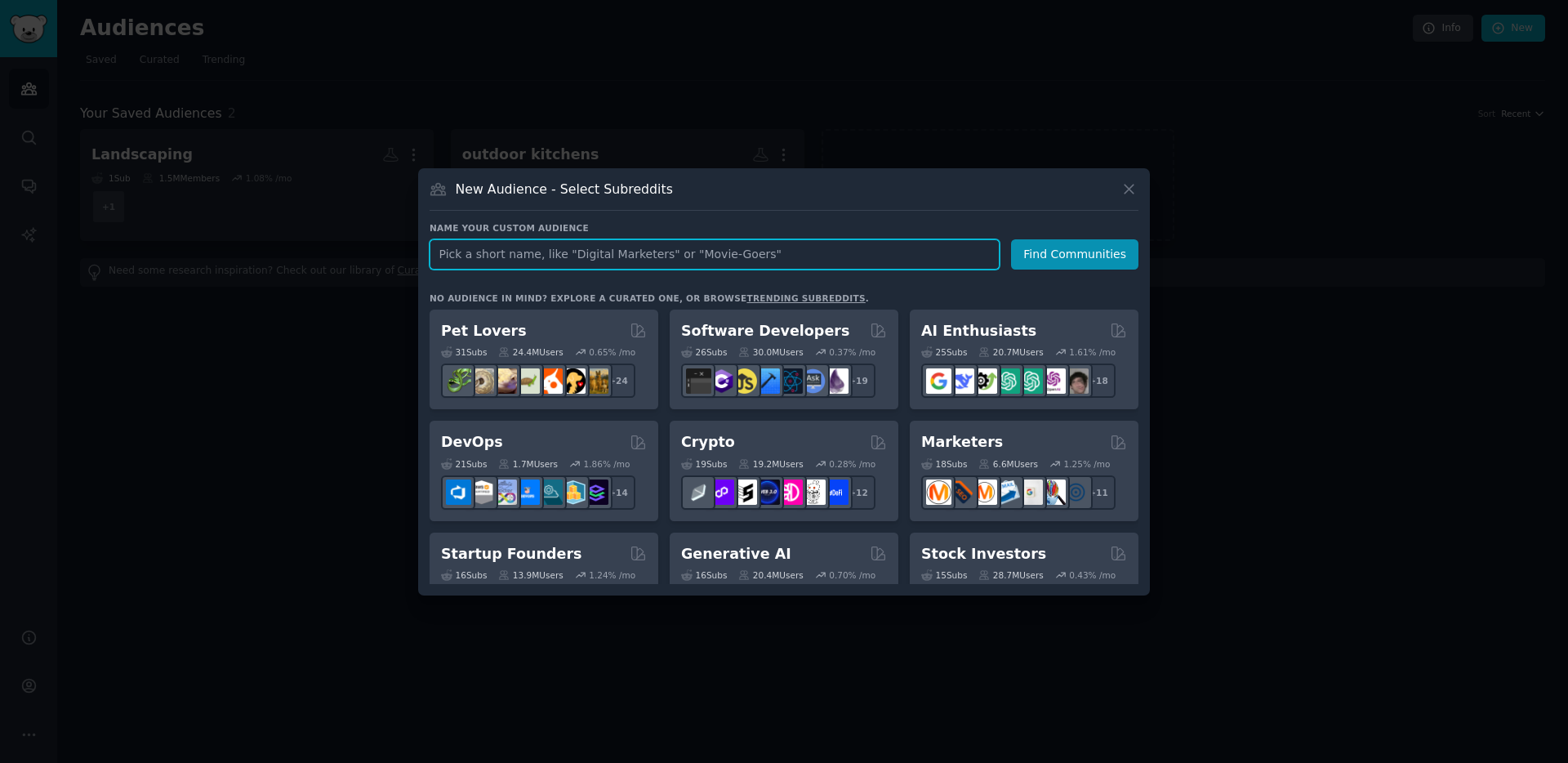
click at [623, 253] on input "text" at bounding box center [715, 254] width 570 height 30
paste input "Chiropractor"
type input "Chiropractor"
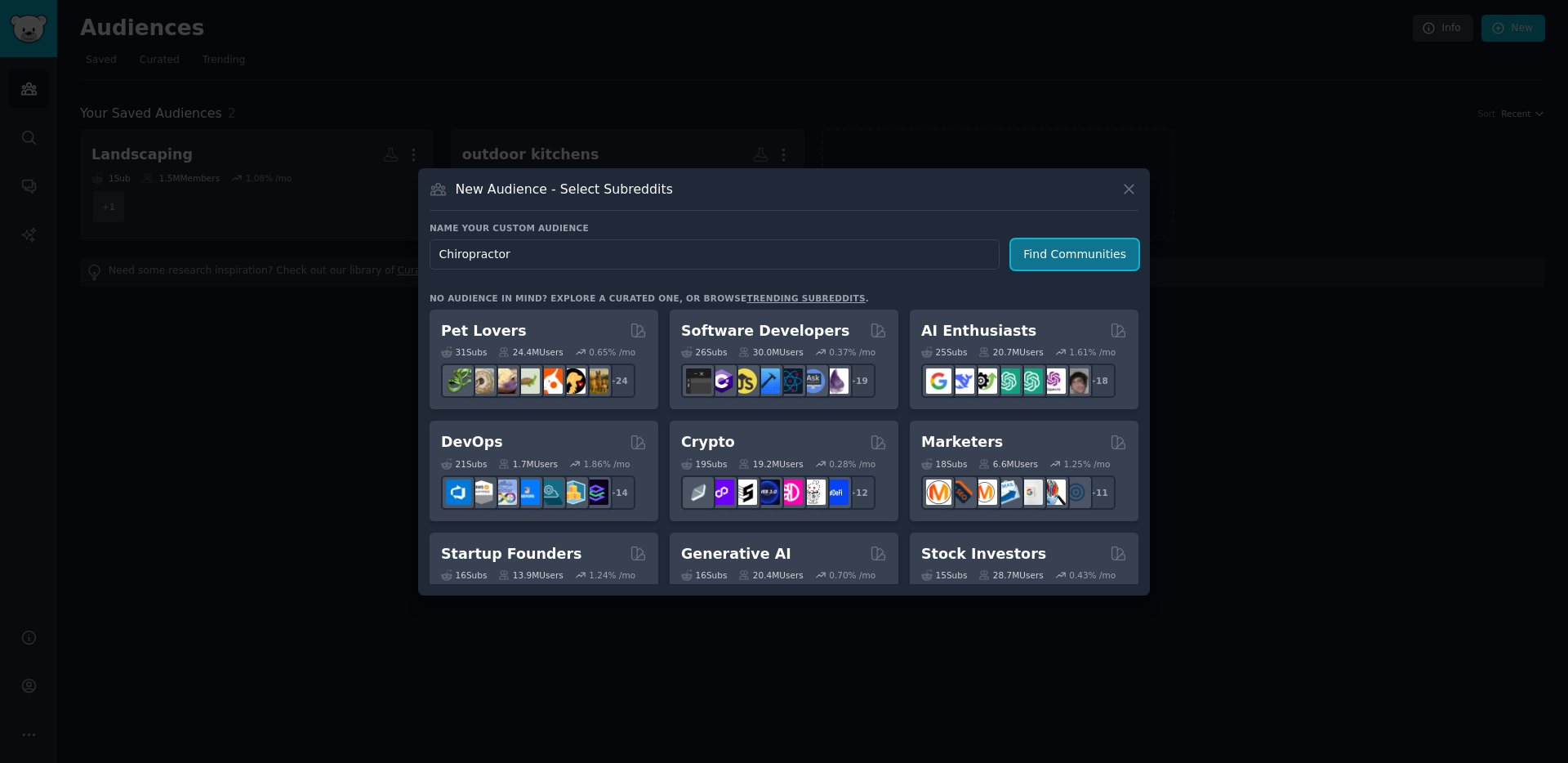
click at [1034, 251] on button "Find Communities" at bounding box center [1075, 254] width 128 height 30
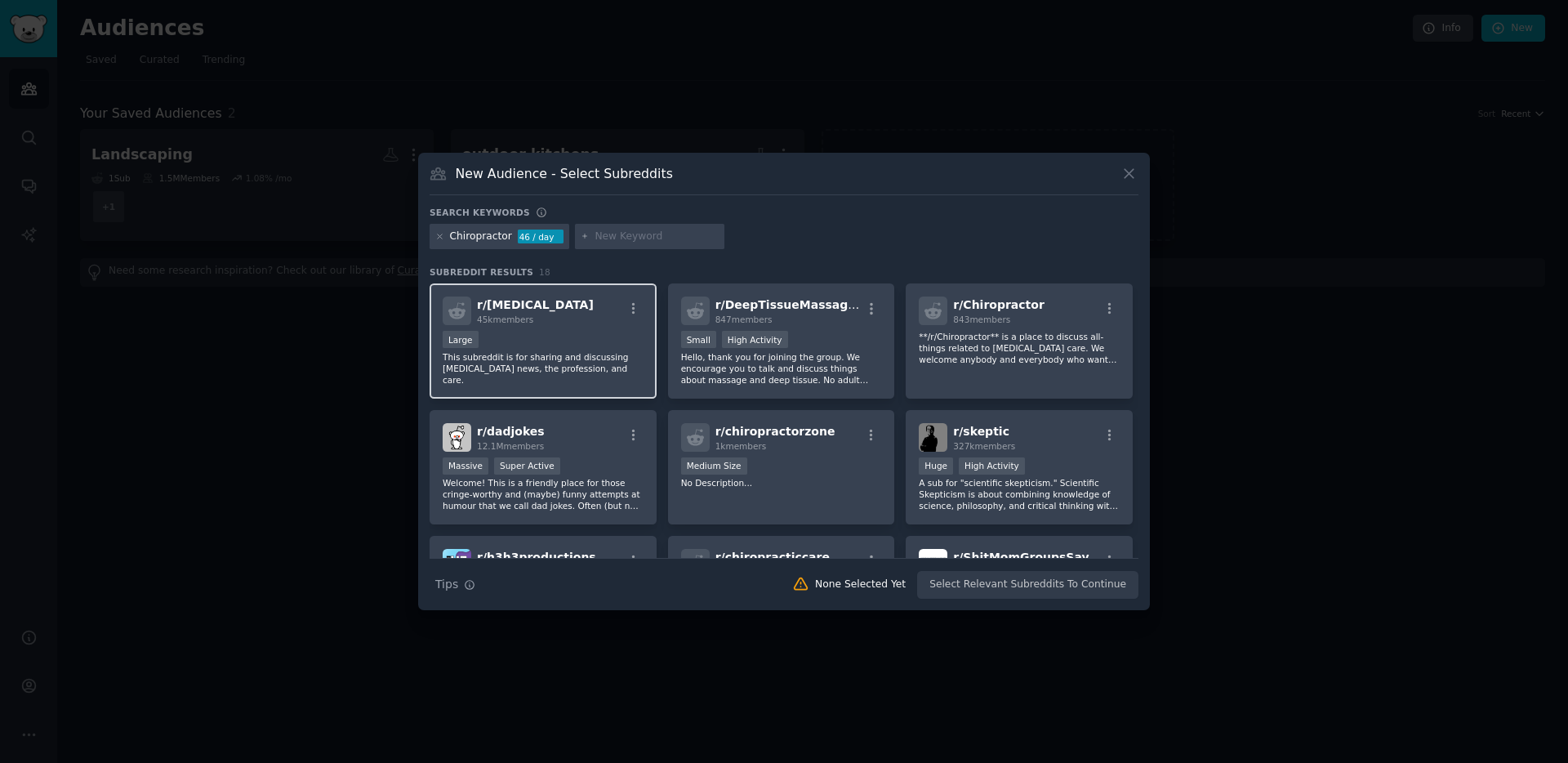
click at [556, 335] on div "Large" at bounding box center [544, 341] width 201 height 20
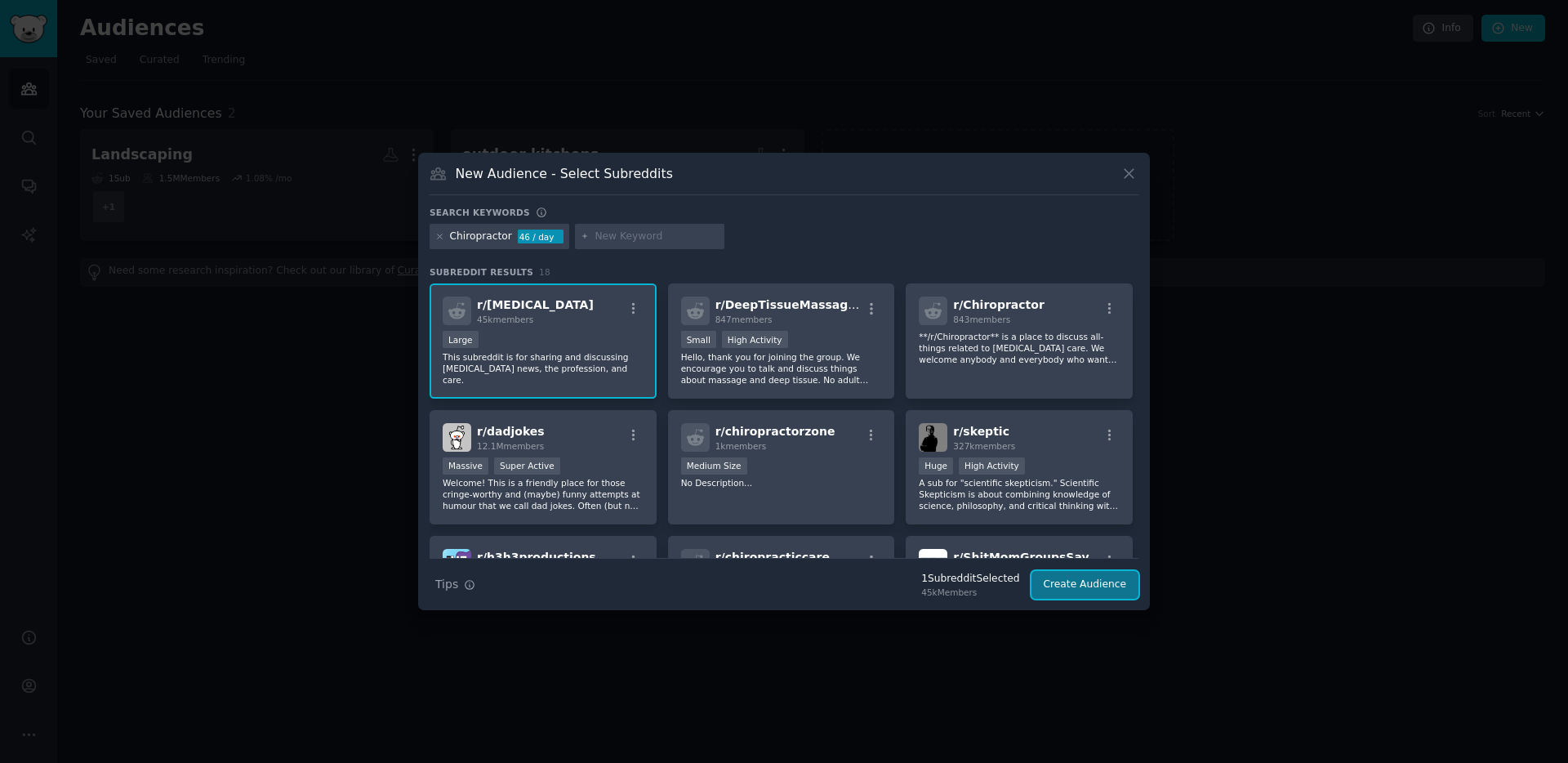
click at [1075, 583] on button "Create Audience" at bounding box center [1086, 585] width 108 height 28
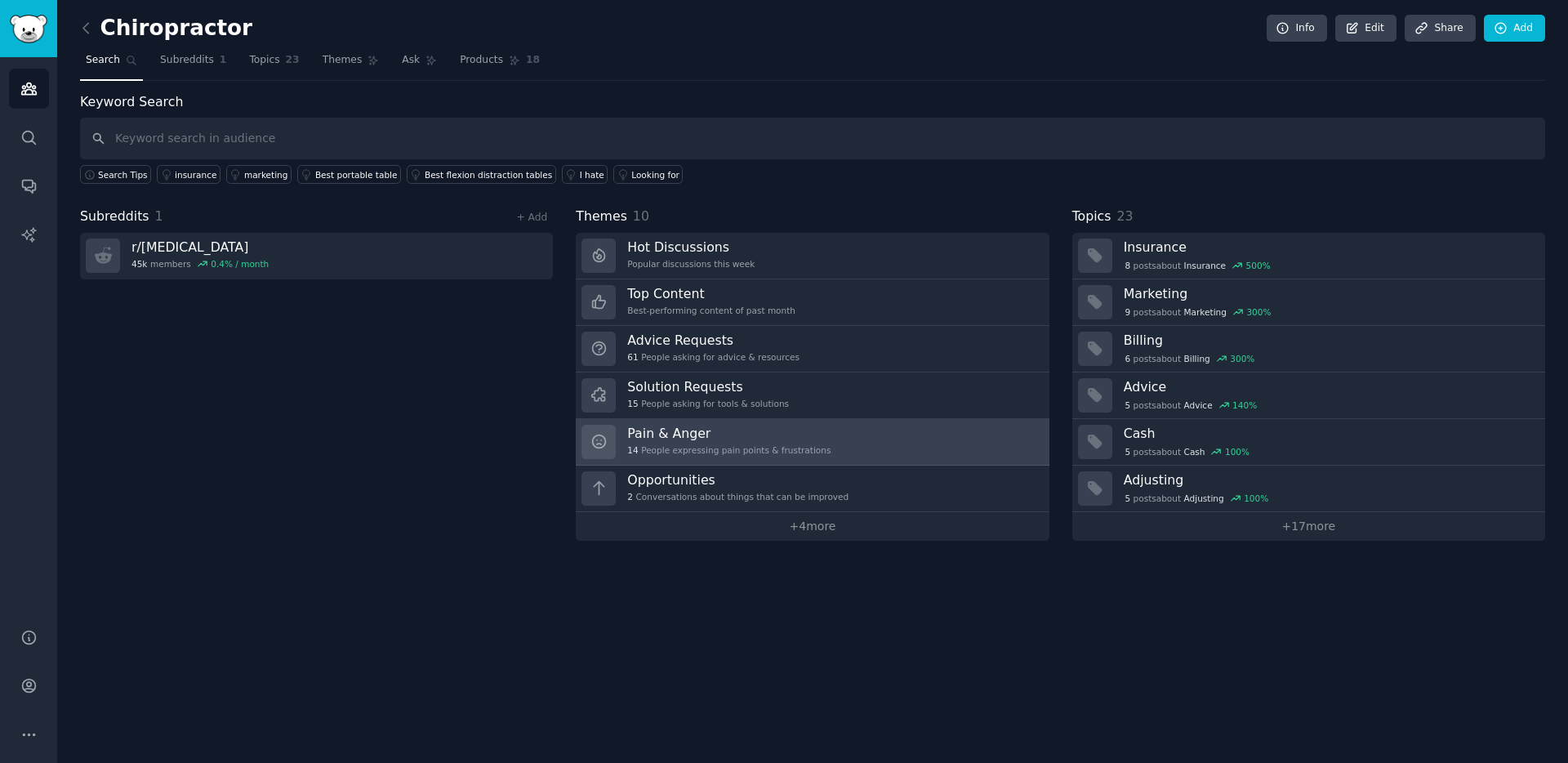
click at [833, 443] on link "Pain & Anger 14 People expressing pain points & frustrations" at bounding box center [812, 442] width 473 height 46
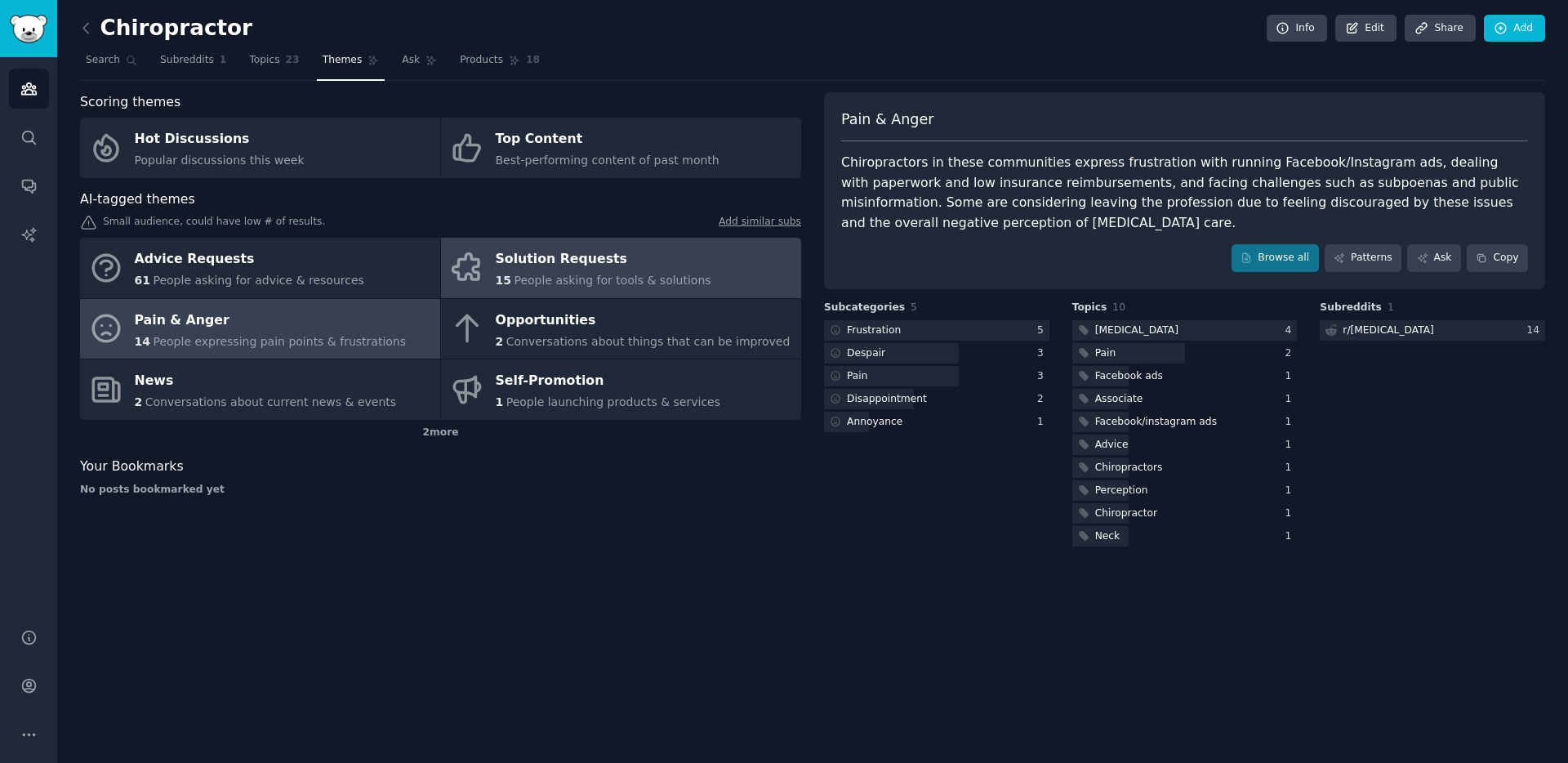
click at [649, 269] on div "Solution Requests" at bounding box center [603, 259] width 216 height 26
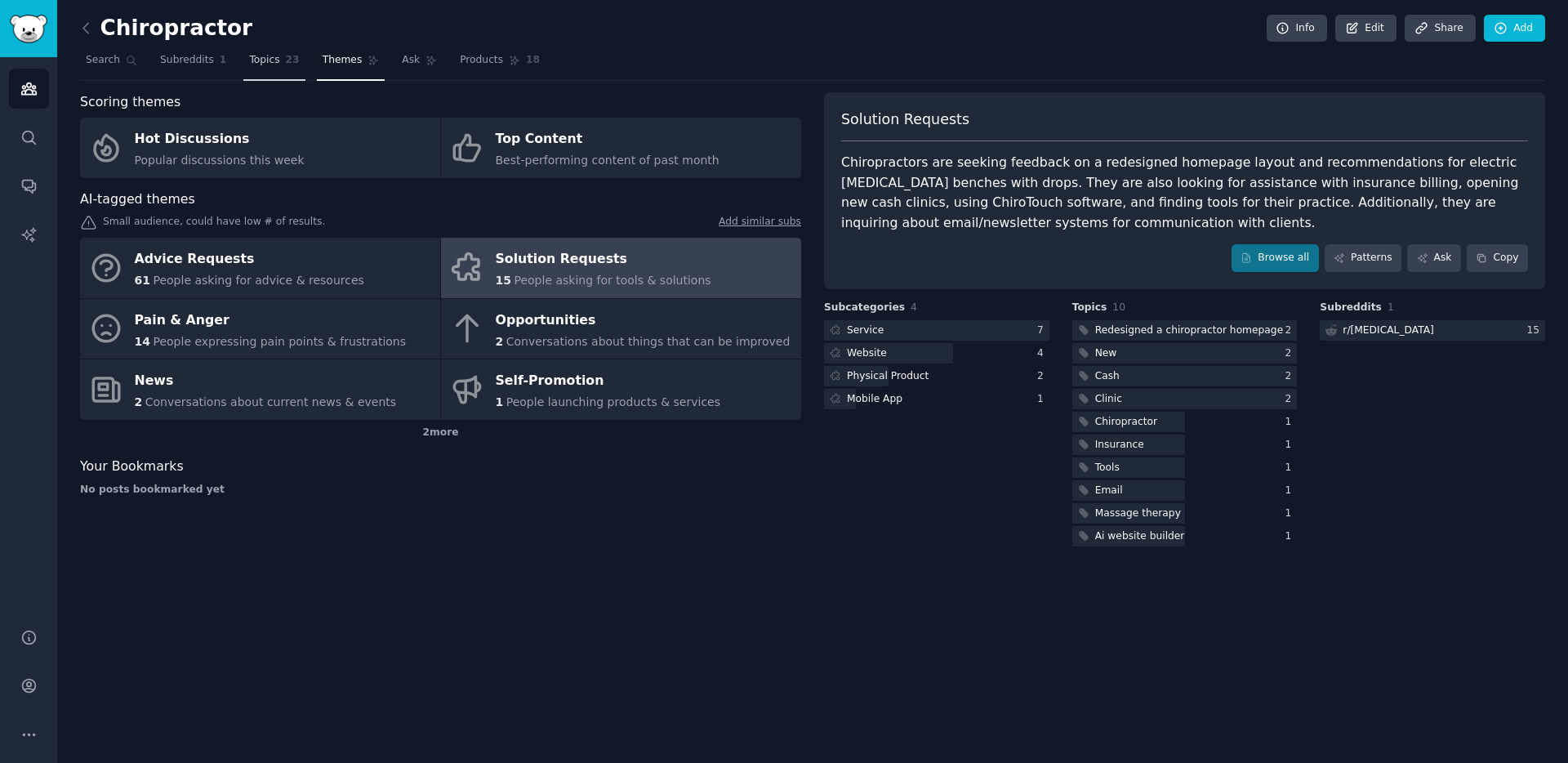
click at [267, 65] on span "Topics" at bounding box center [264, 60] width 30 height 15
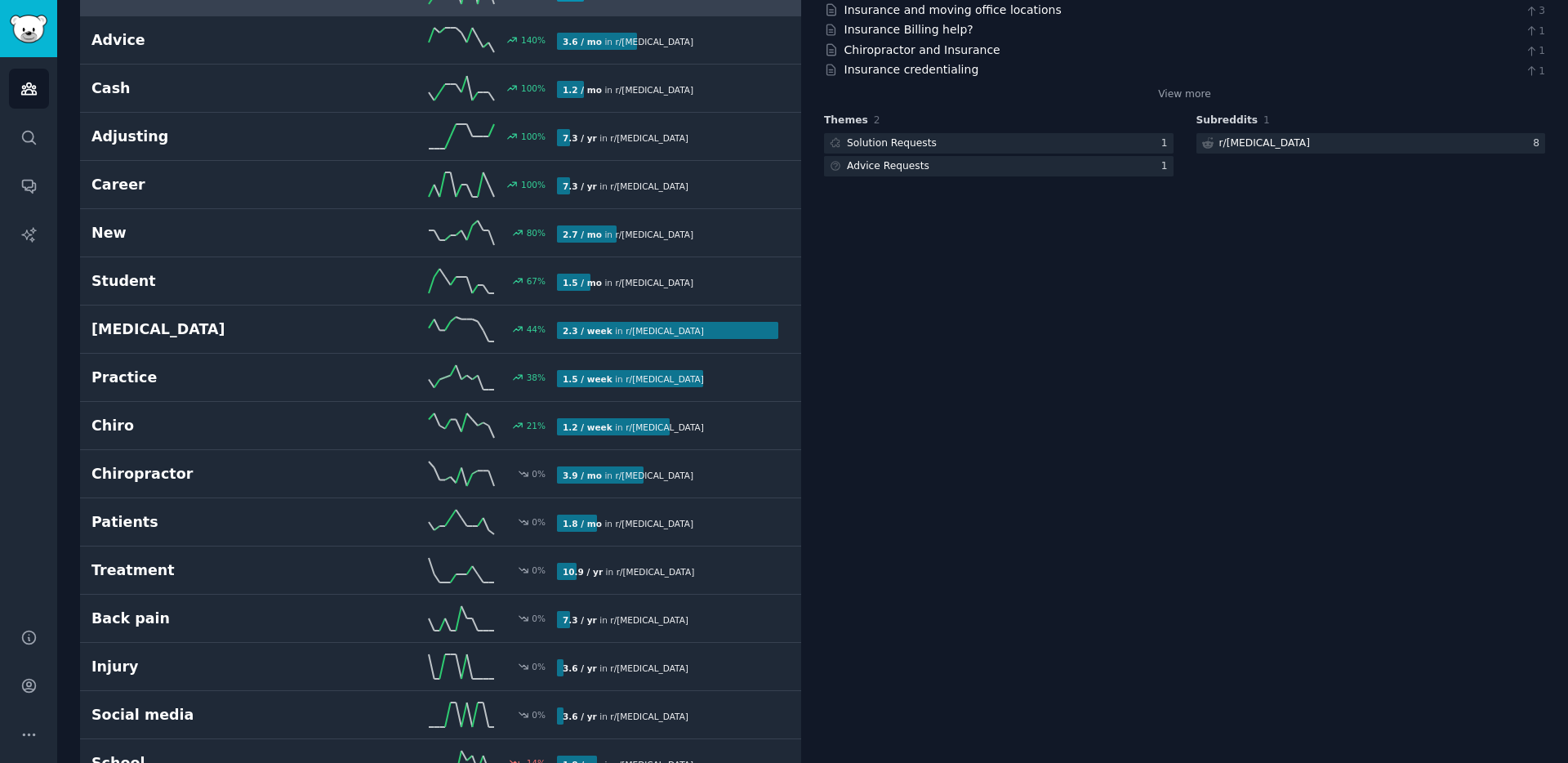
scroll to position [310, 0]
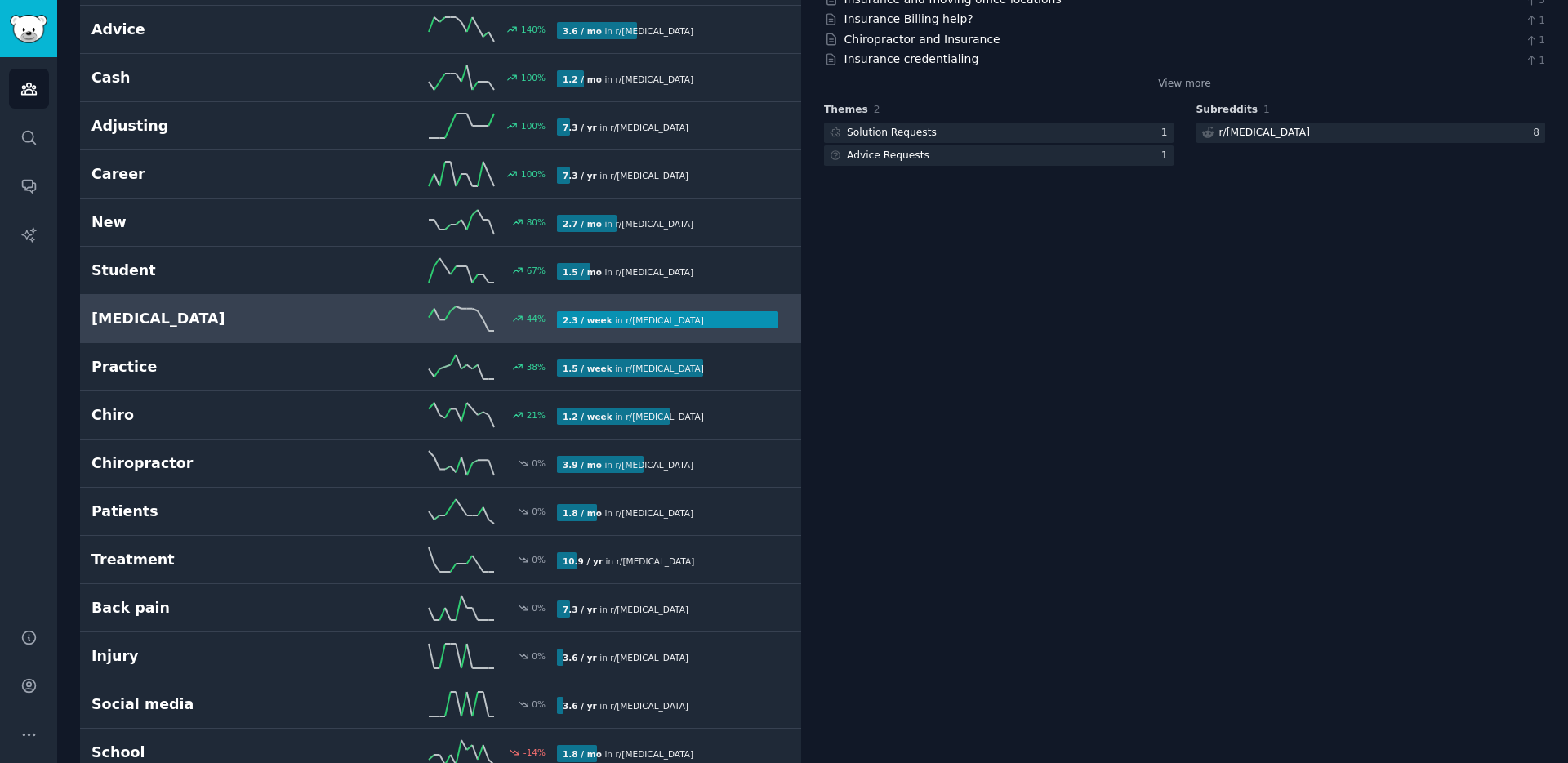
click at [264, 301] on link "[MEDICAL_DATA] 44 % 2.3 / week in r/ [MEDICAL_DATA]" at bounding box center [440, 318] width 721 height 48
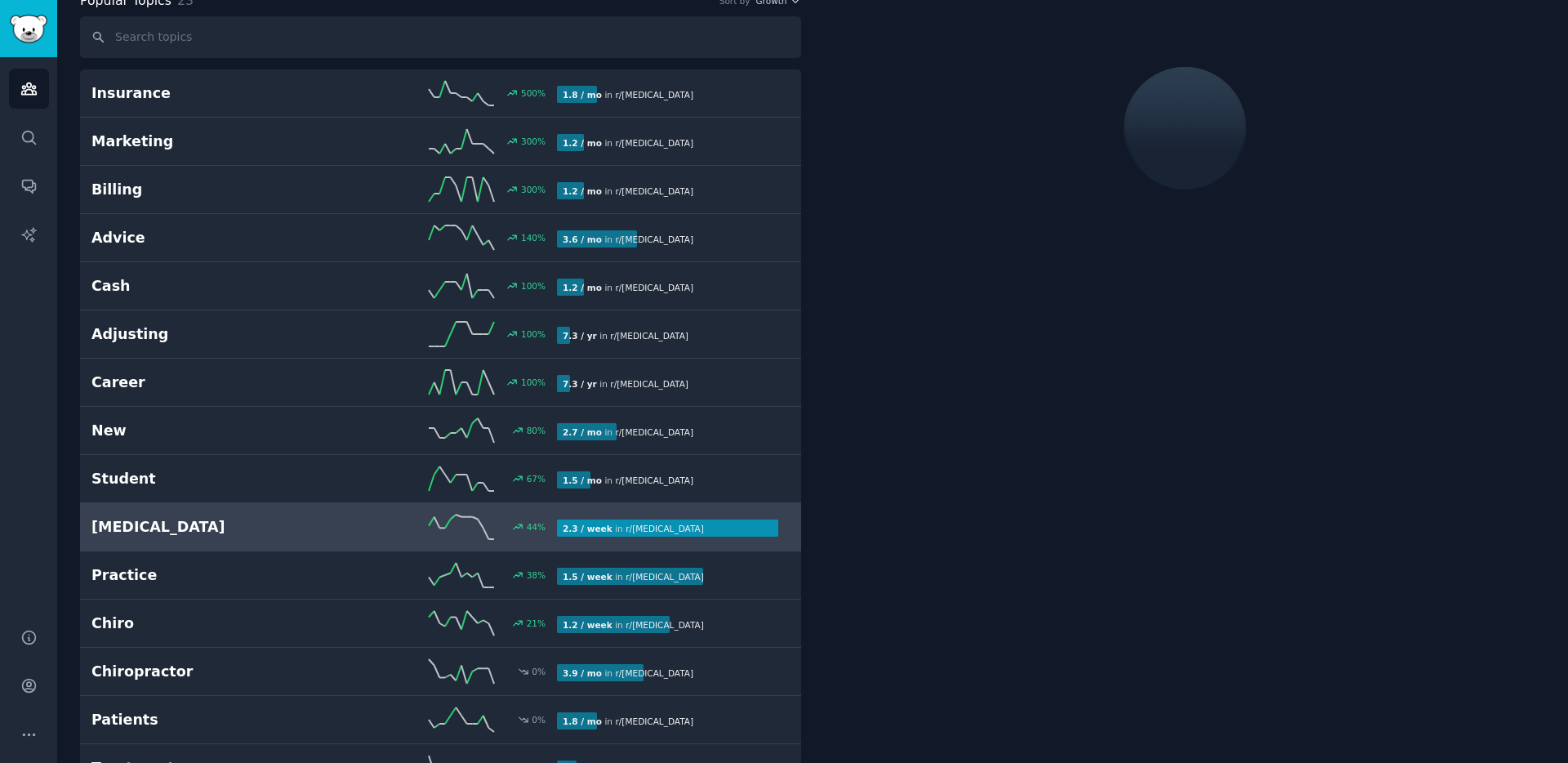
scroll to position [92, 0]
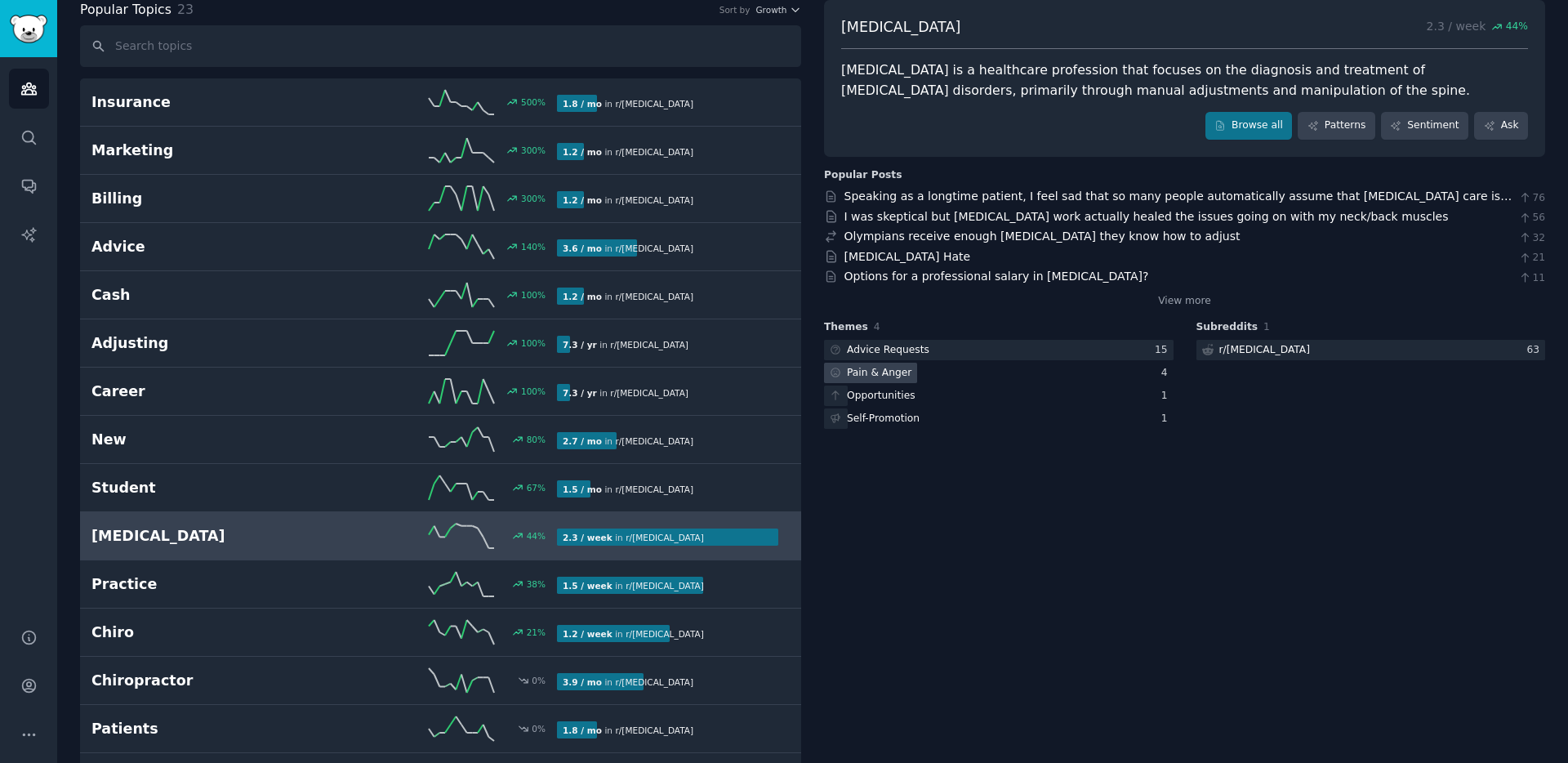
click at [968, 374] on div "Pain & Anger" at bounding box center [998, 373] width 350 height 20
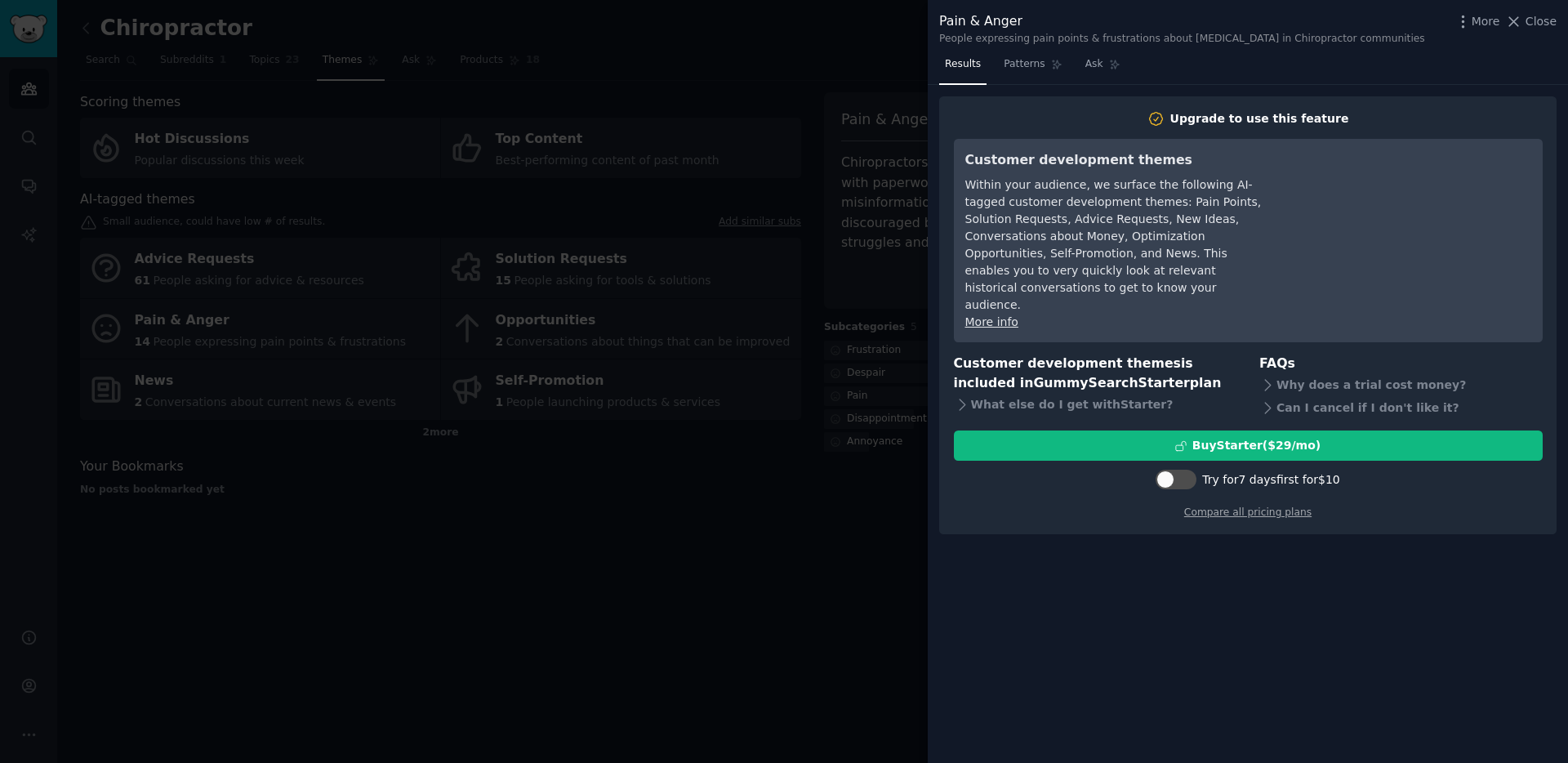
click at [815, 504] on div at bounding box center [784, 381] width 1568 height 763
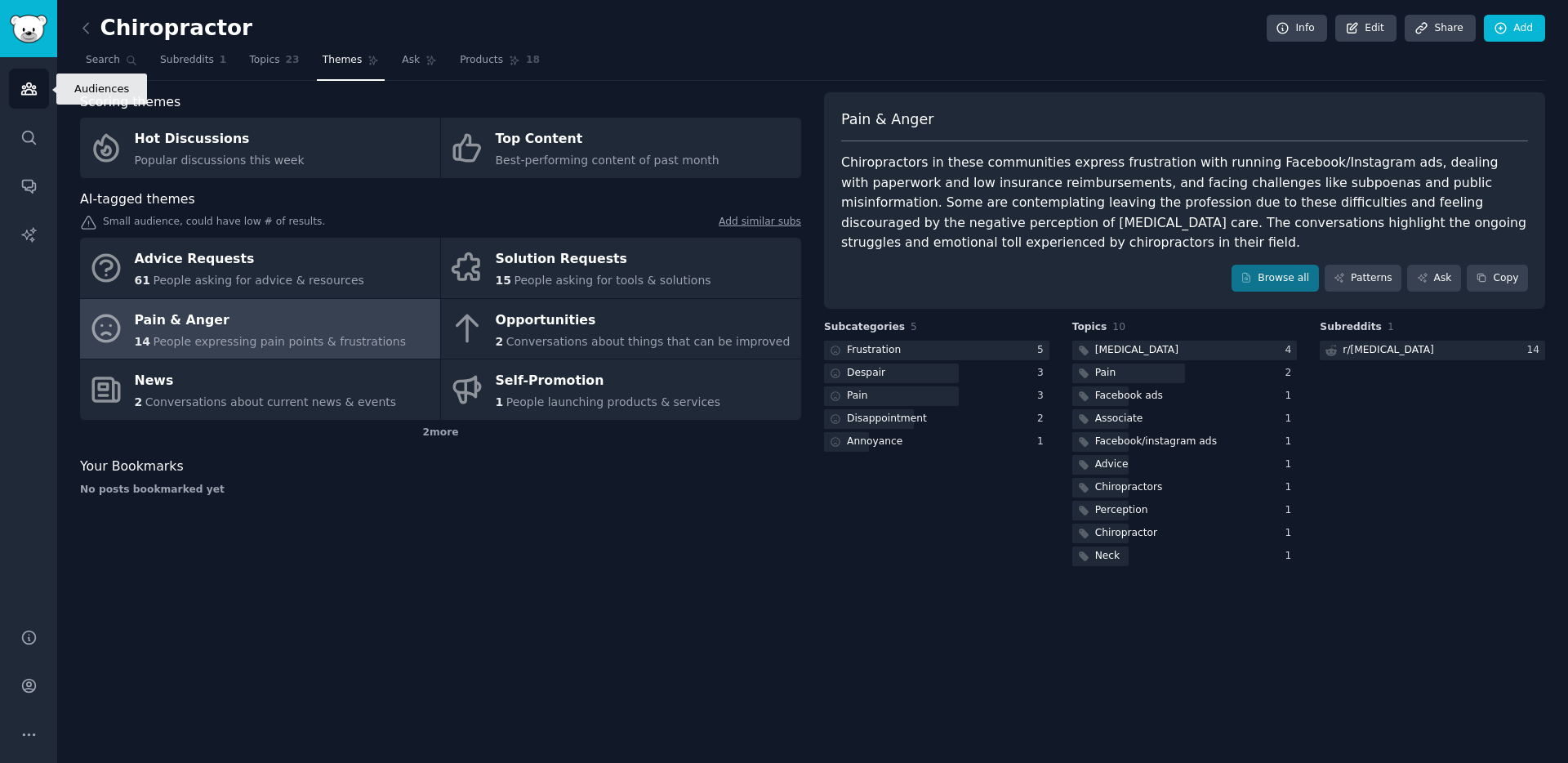
click at [30, 80] on icon "Sidebar" at bounding box center [29, 88] width 17 height 17
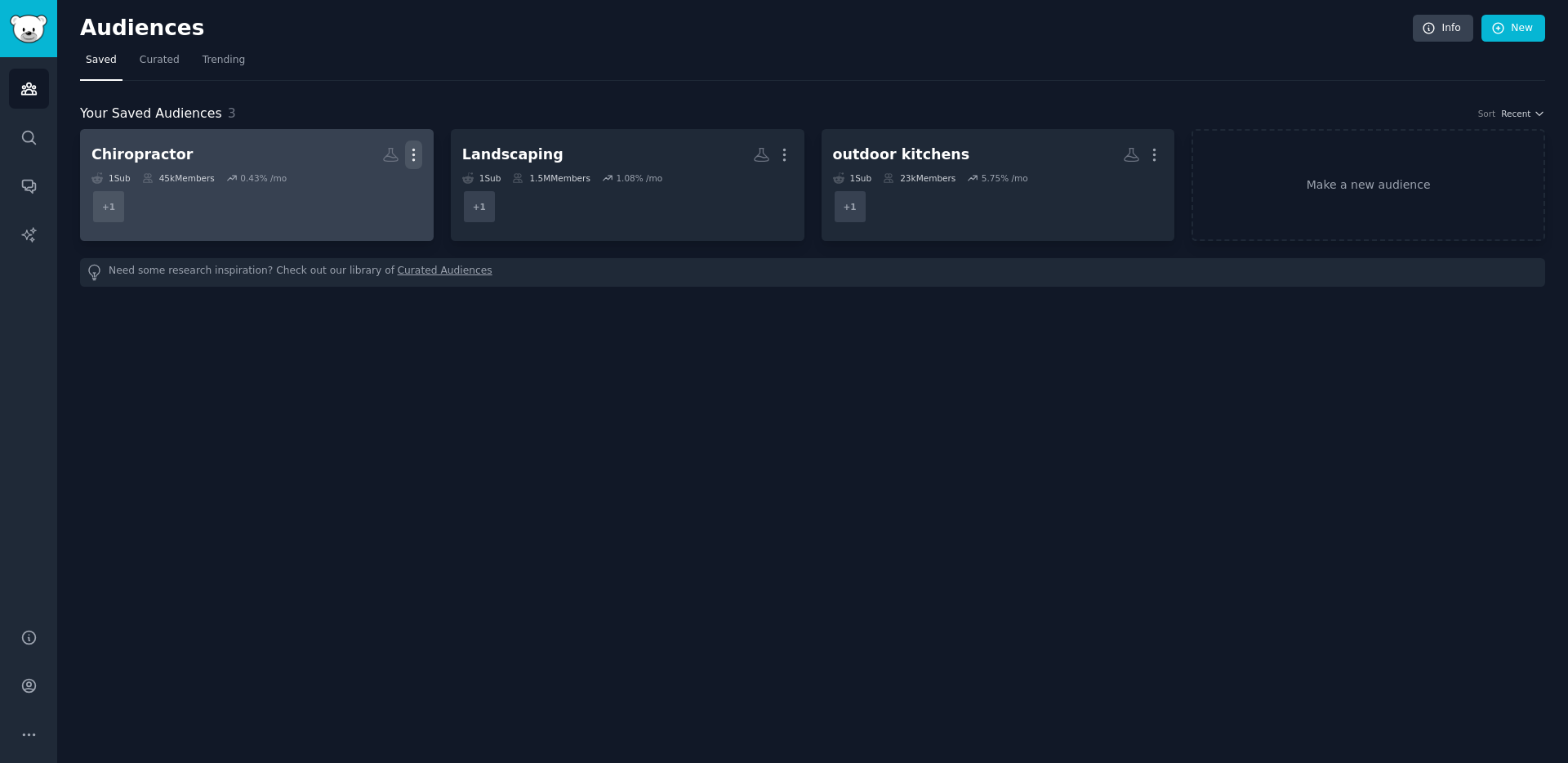
click at [410, 152] on icon "button" at bounding box center [414, 154] width 17 height 17
click at [367, 188] on p "Delete" at bounding box center [369, 189] width 38 height 17
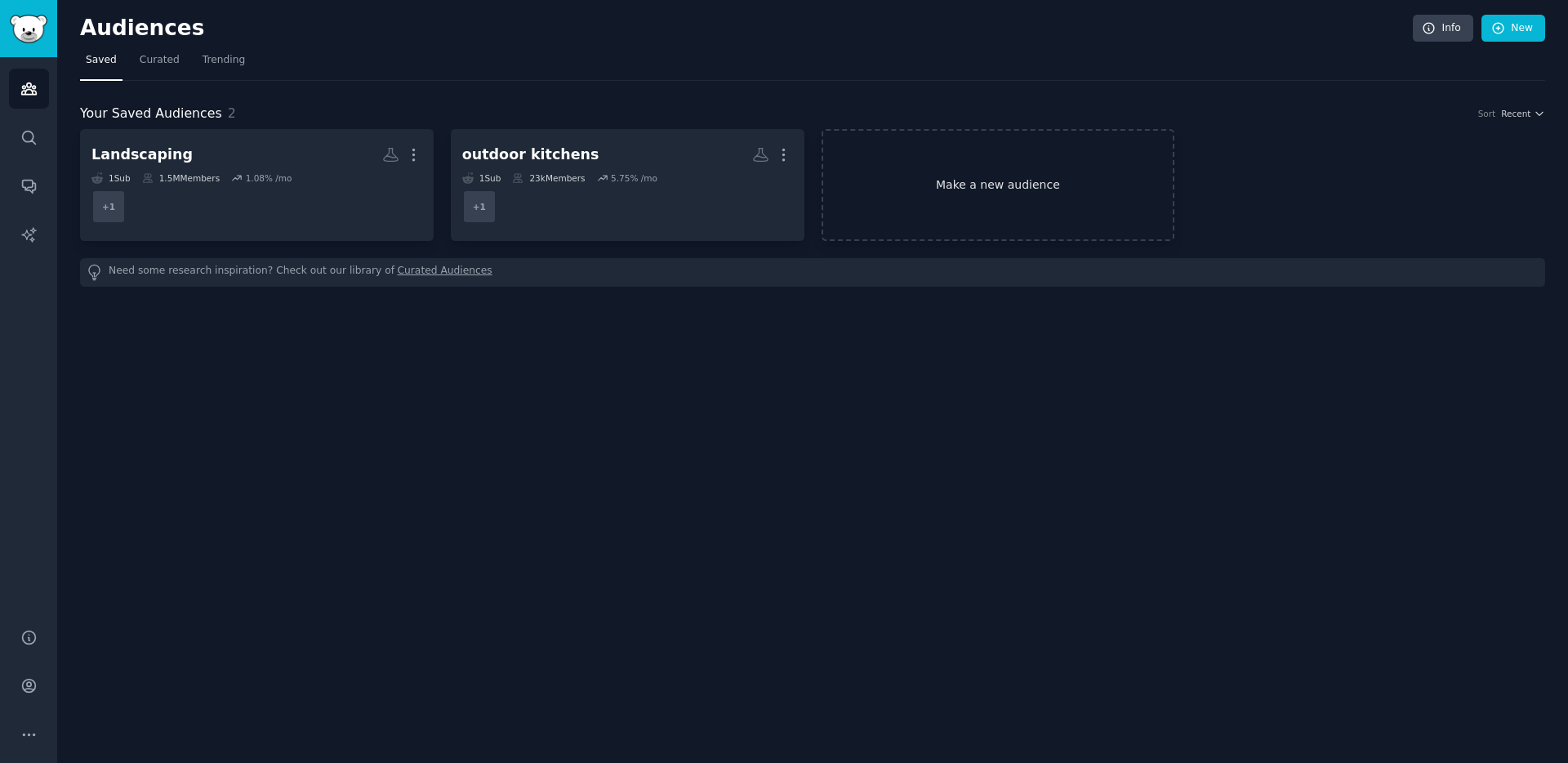
click at [979, 184] on link "Make a new audience" at bounding box center [998, 185] width 354 height 112
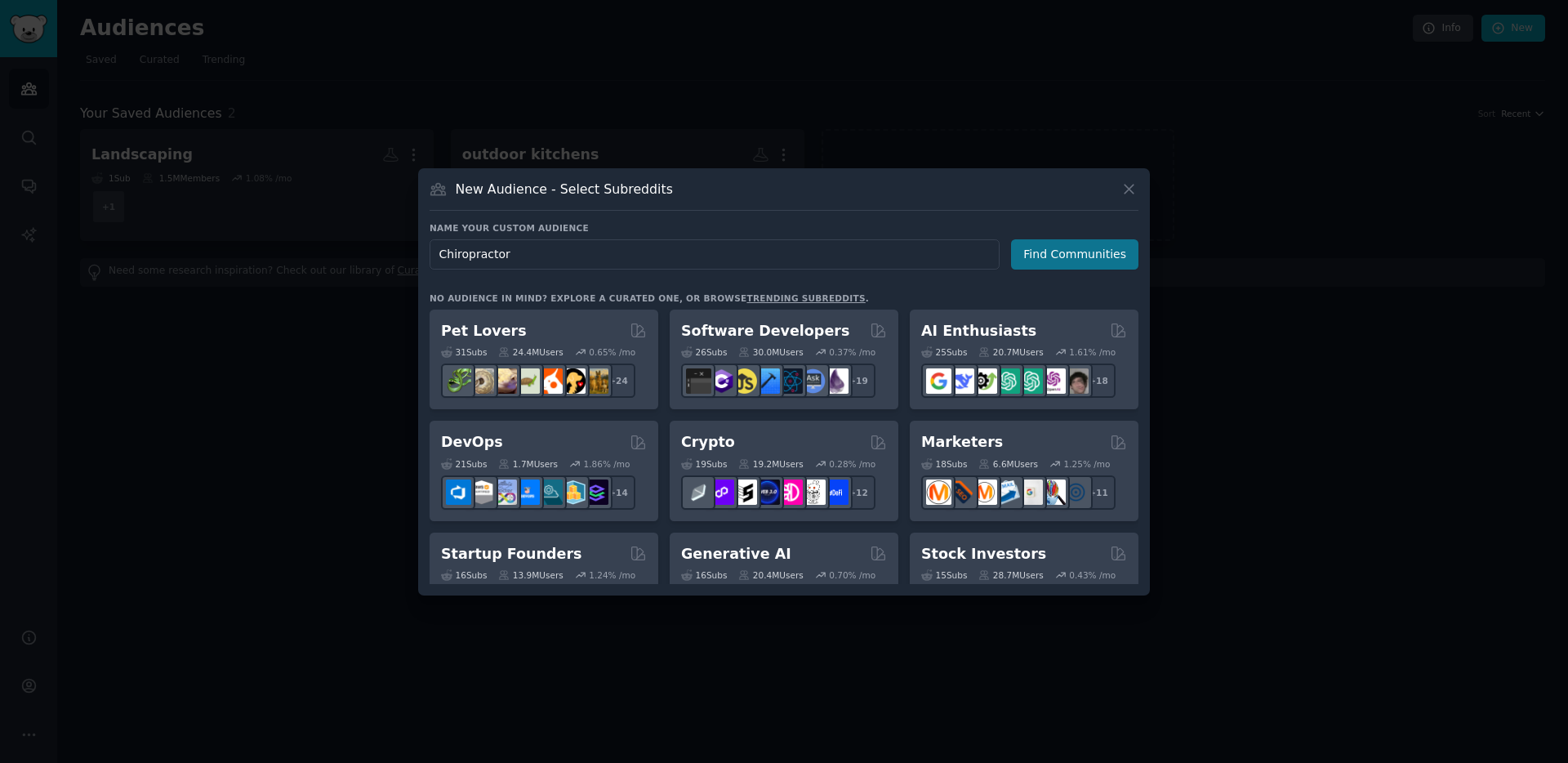
type input "Chiropractor"
click at [1069, 250] on button "Find Communities" at bounding box center [1075, 254] width 128 height 30
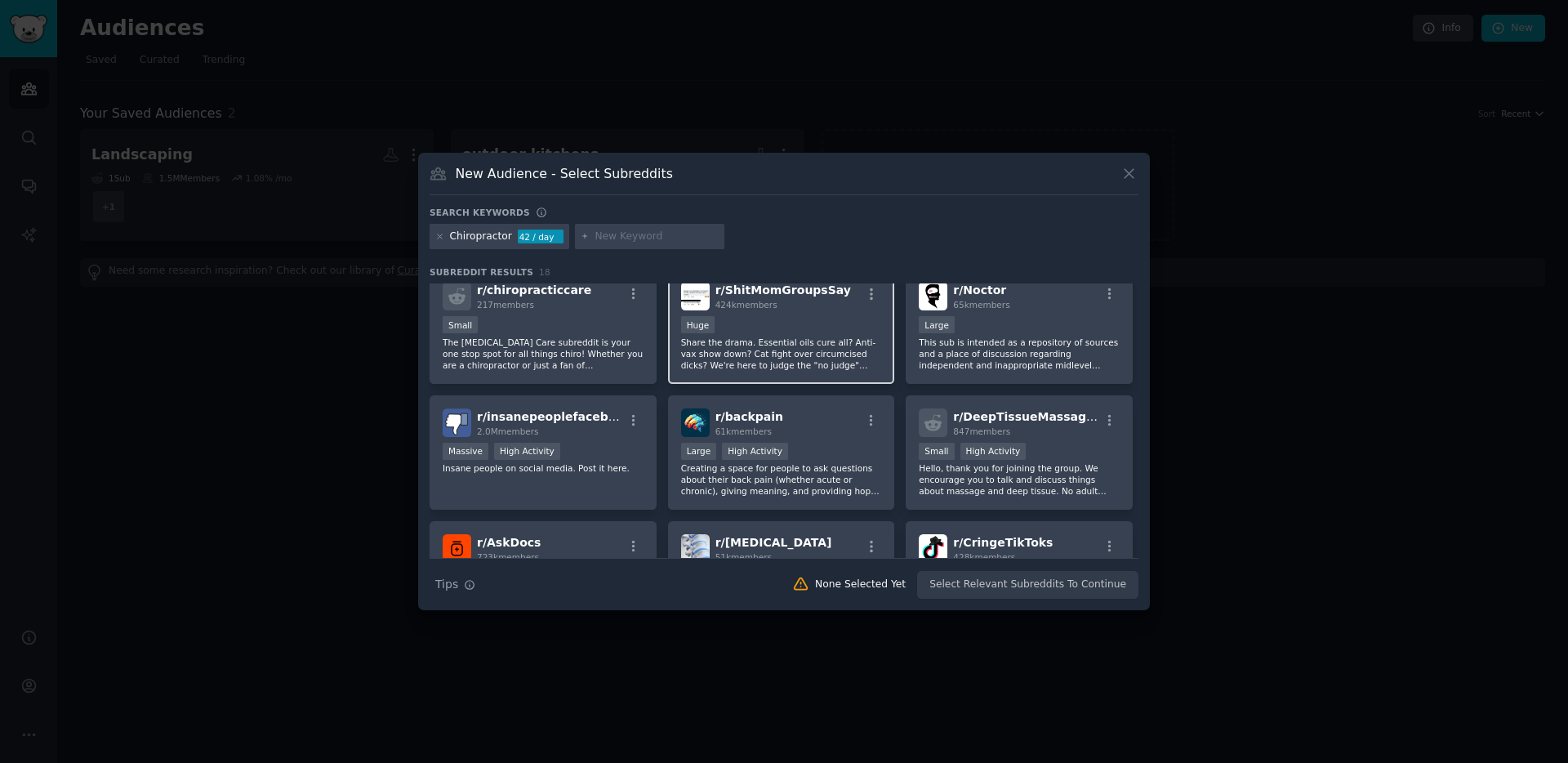
scroll to position [292, 0]
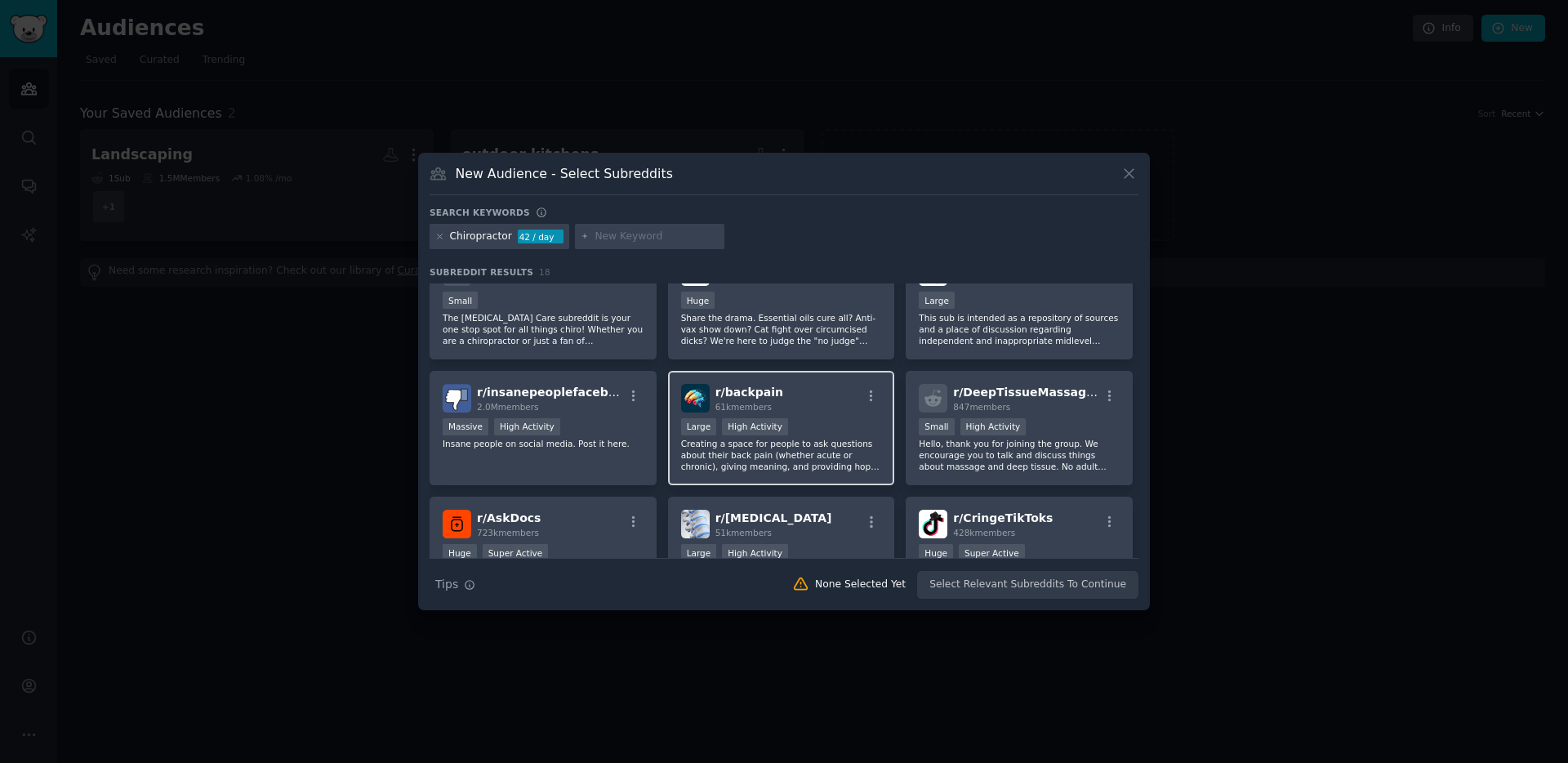
click at [814, 421] on div "Large High Activity" at bounding box center [782, 429] width 201 height 20
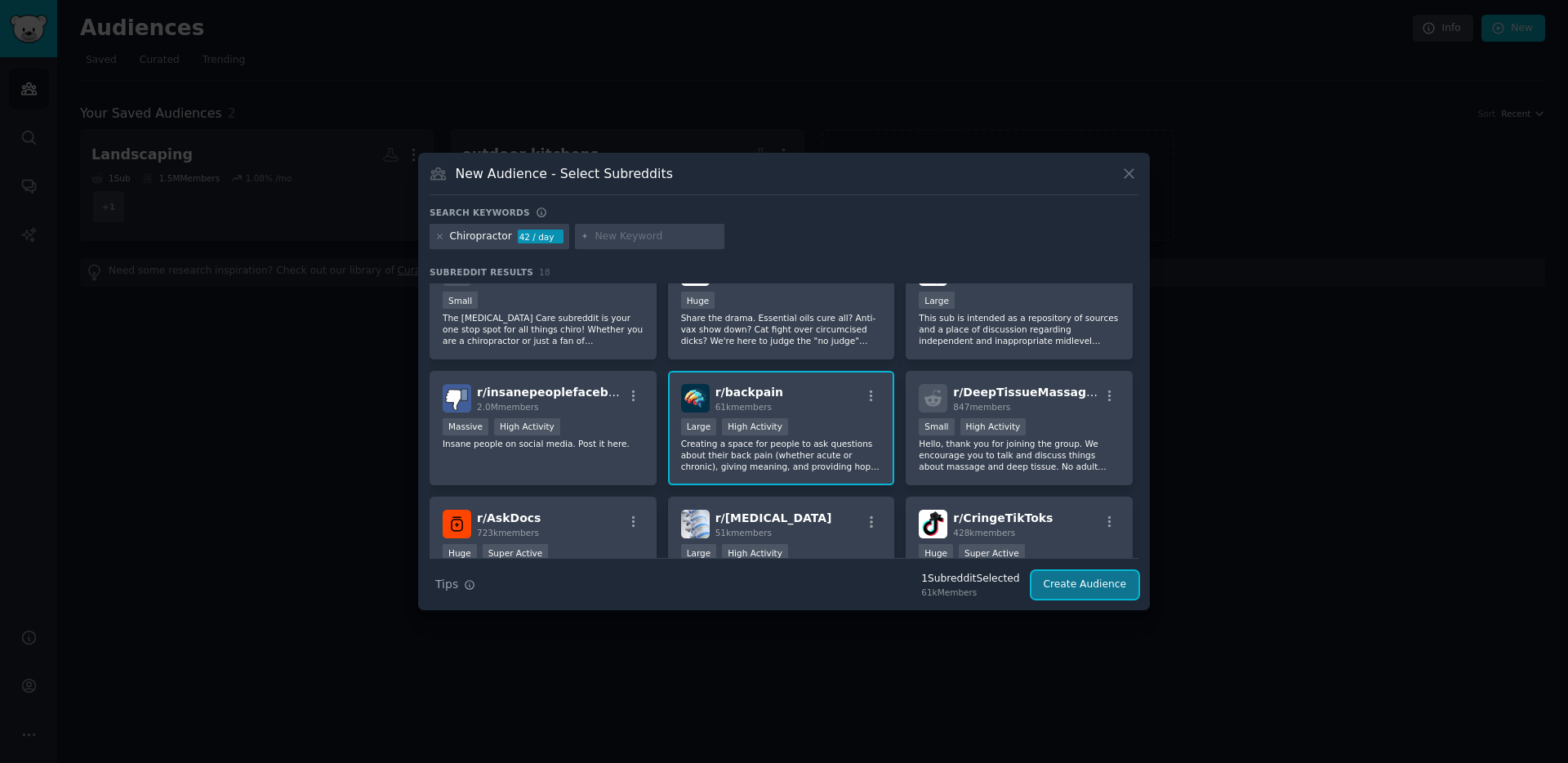
click at [1100, 583] on button "Create Audience" at bounding box center [1086, 585] width 108 height 28
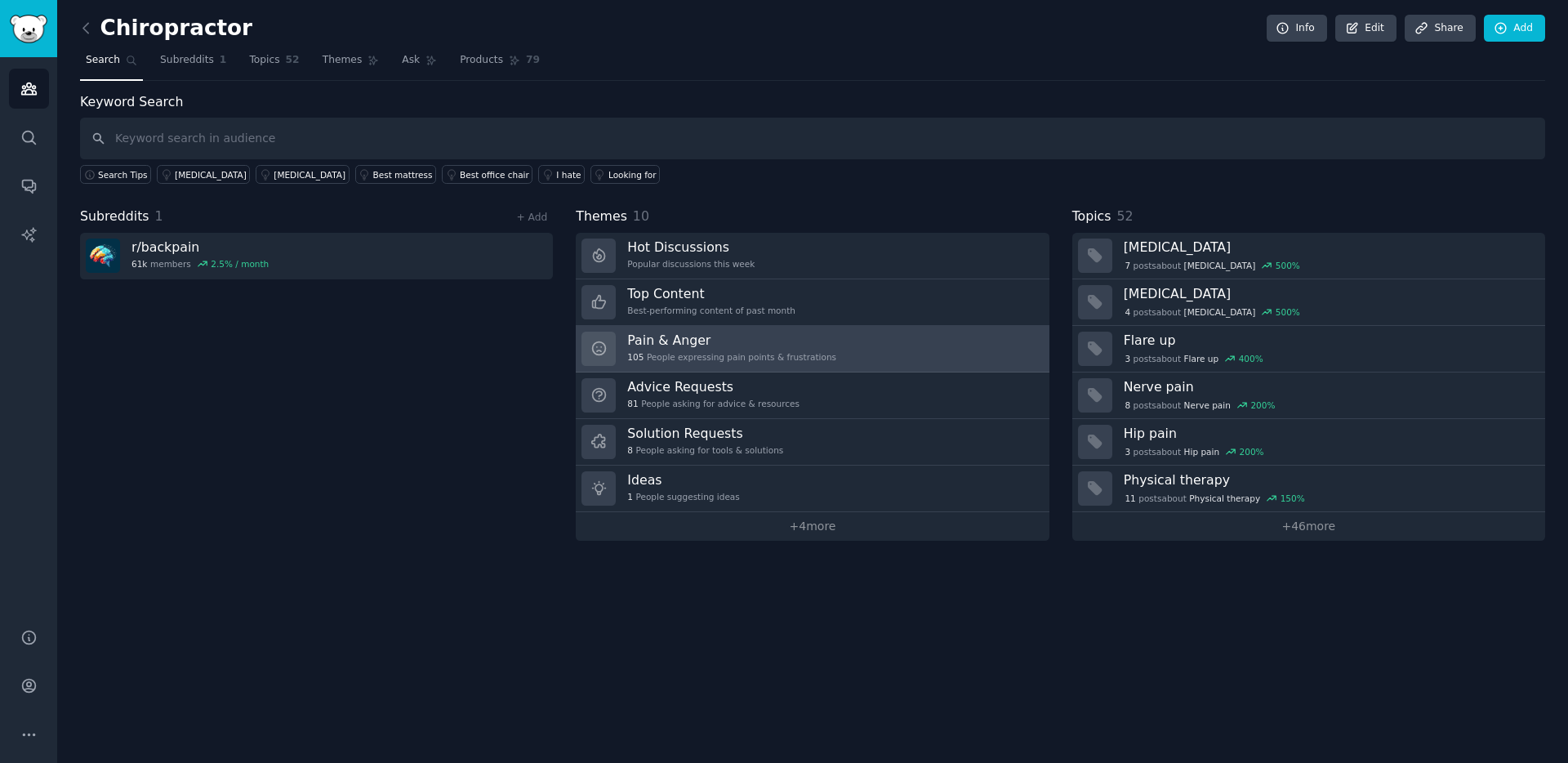
click at [686, 353] on div "105 People expressing pain points & frustrations" at bounding box center [732, 358] width 209 height 12
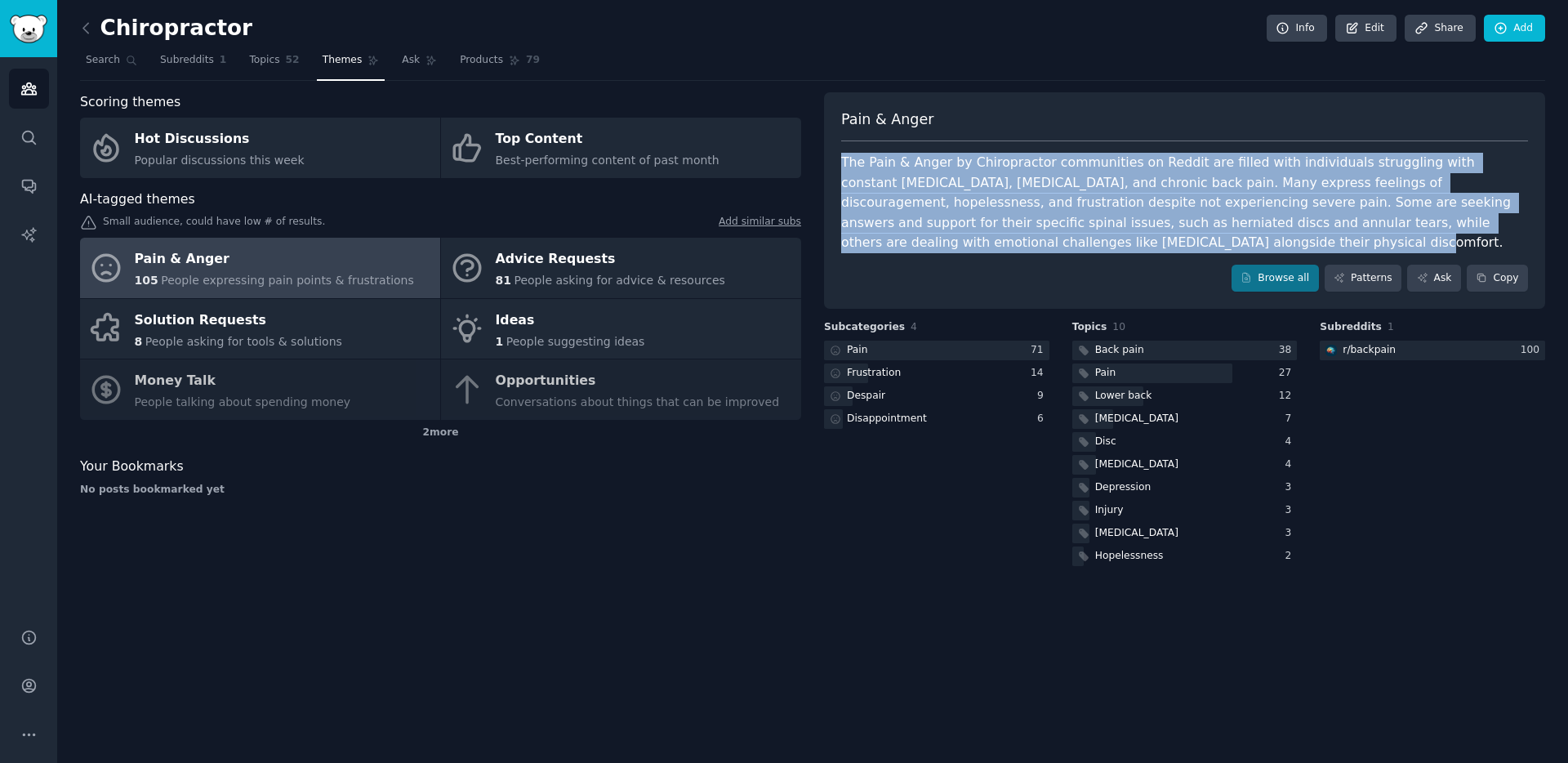
drag, startPoint x: 1039, startPoint y: 247, endPoint x: 825, endPoint y: 163, distance: 229.9
click at [825, 163] on div "Pain & Anger The Pain & Anger by Chiropractor communities on Reddit are filled …" at bounding box center [1185, 201] width 721 height 217
copy div "The Pain & Anger by Chiropractor communities on Reddit are filled with individu…"
